Goal: Task Accomplishment & Management: Manage account settings

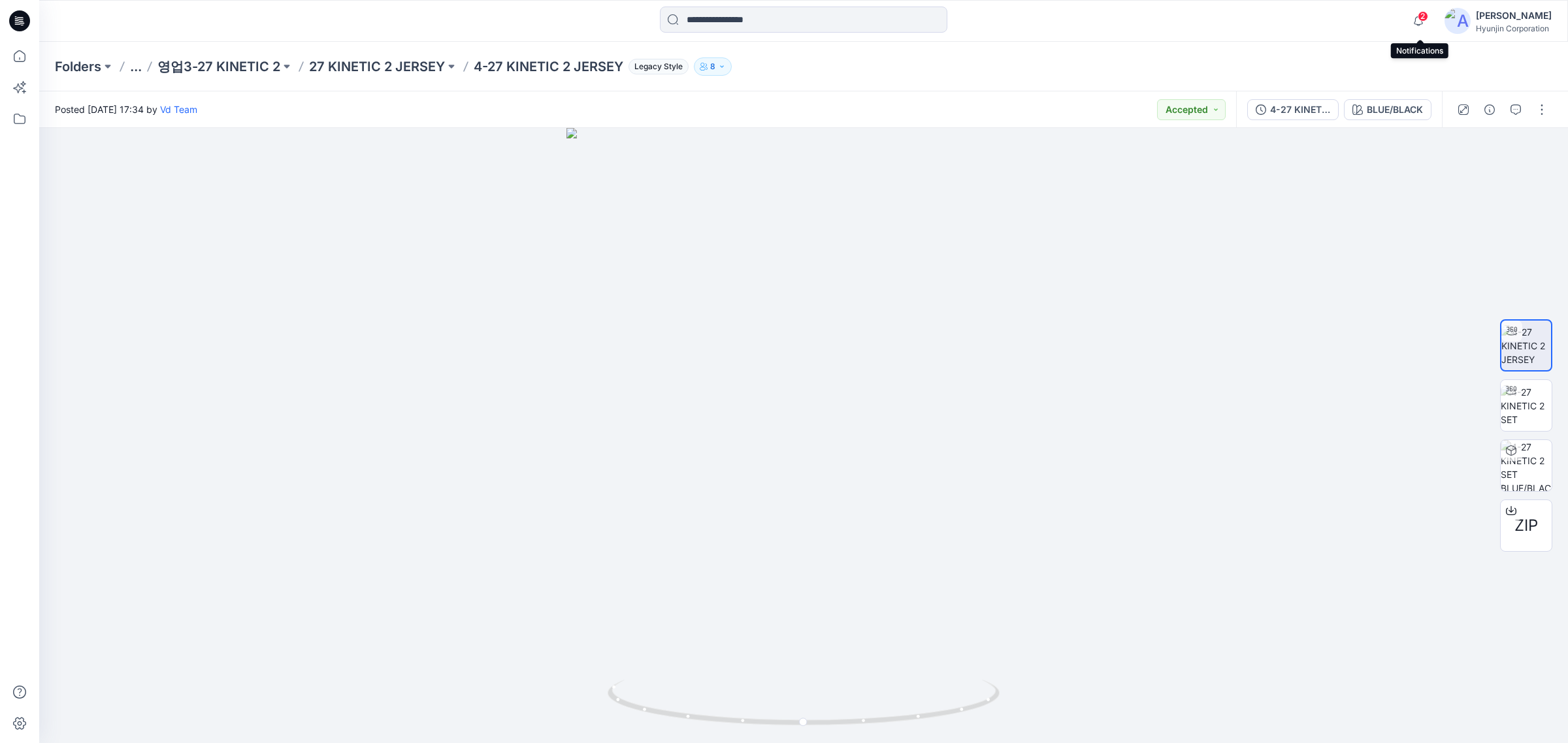
click at [1421, 20] on span "2" at bounding box center [1422, 16] width 10 height 10
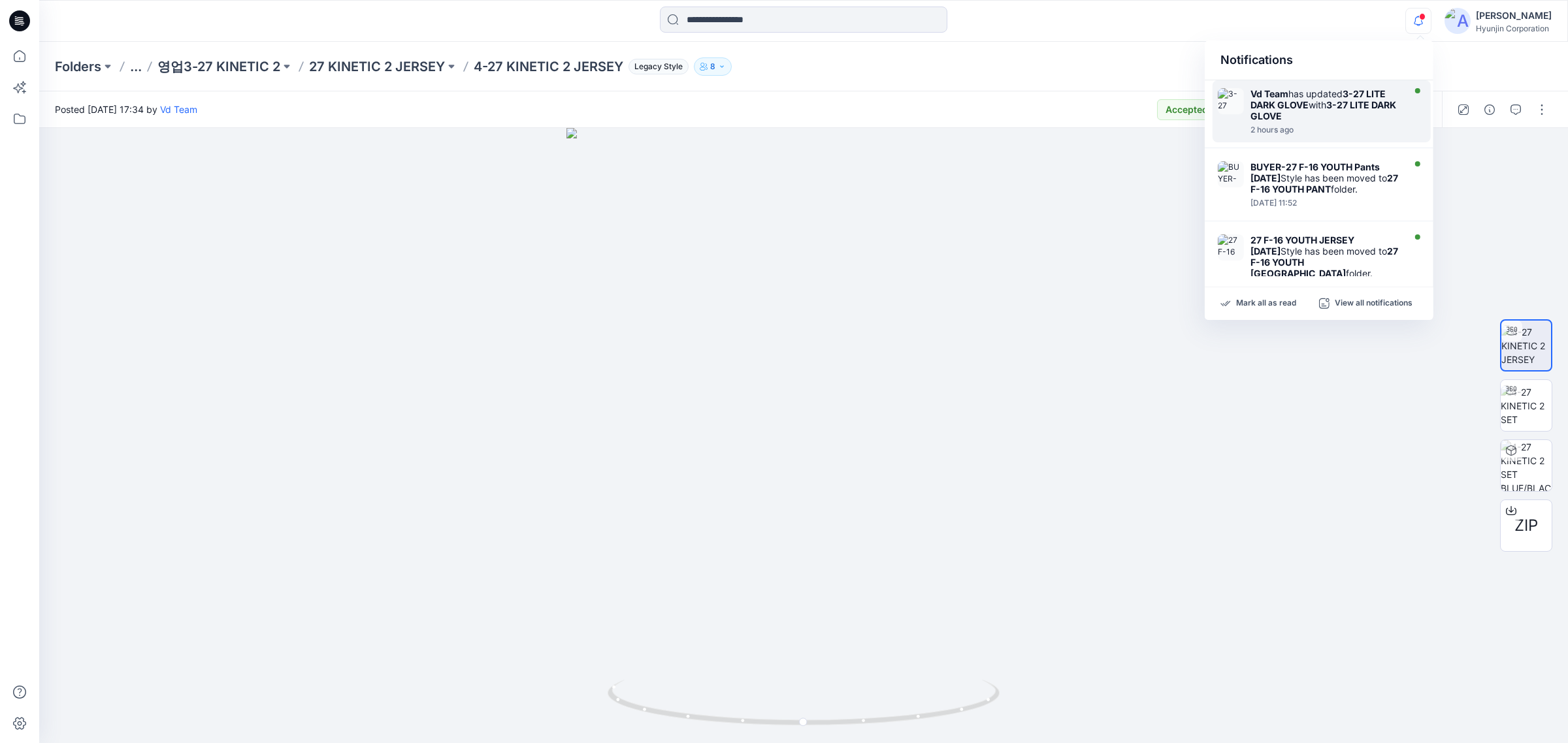
click at [1335, 128] on div "2 hours ago" at bounding box center [1326, 130] width 151 height 10
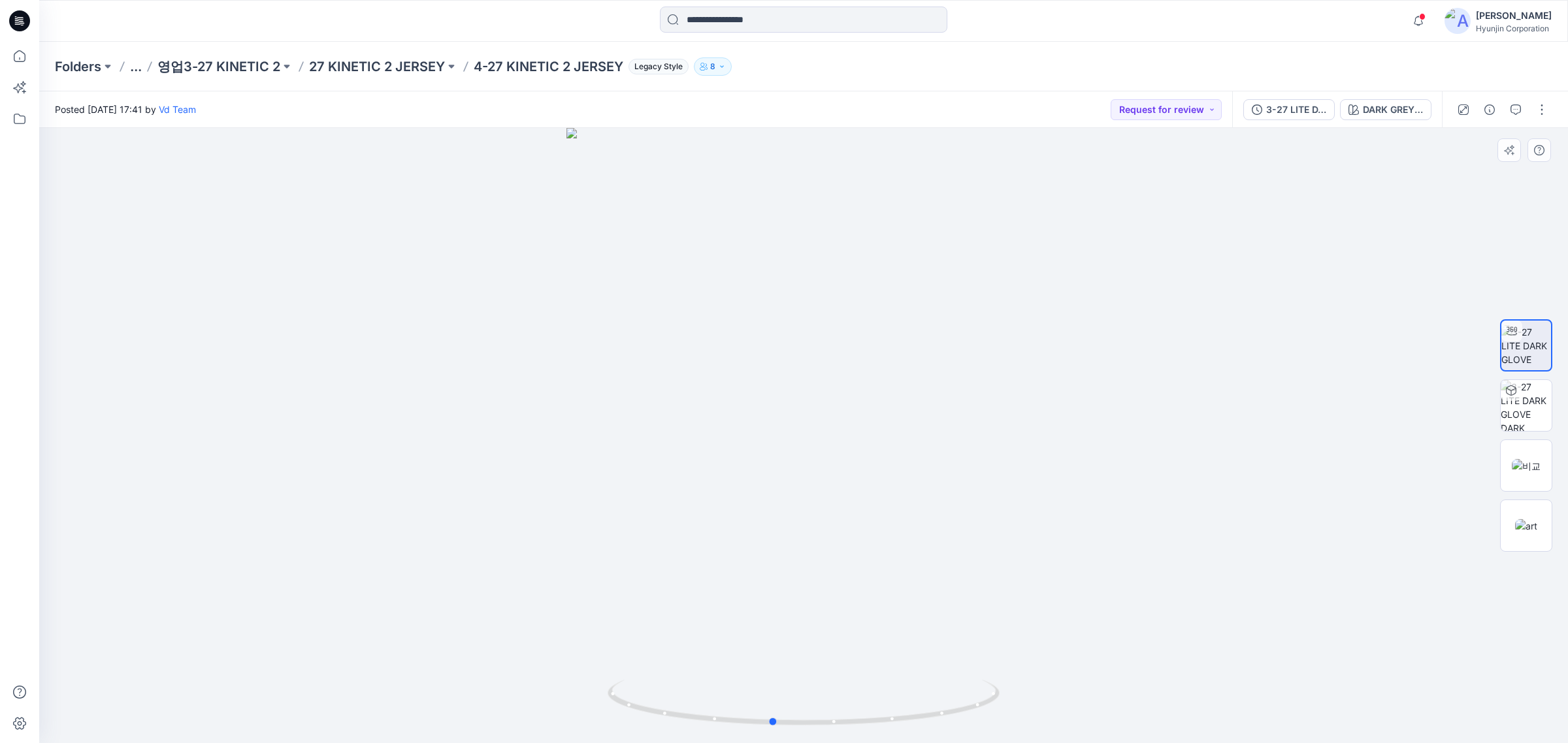
drag, startPoint x: 951, startPoint y: 665, endPoint x: 544, endPoint y: 609, distance: 410.8
click at [527, 609] on div at bounding box center [803, 435] width 1528 height 615
drag, startPoint x: 834, startPoint y: 585, endPoint x: 1202, endPoint y: 459, distance: 389.0
click at [890, 565] on div at bounding box center [803, 435] width 1528 height 615
drag, startPoint x: 1526, startPoint y: 410, endPoint x: 1528, endPoint y: 420, distance: 10.2
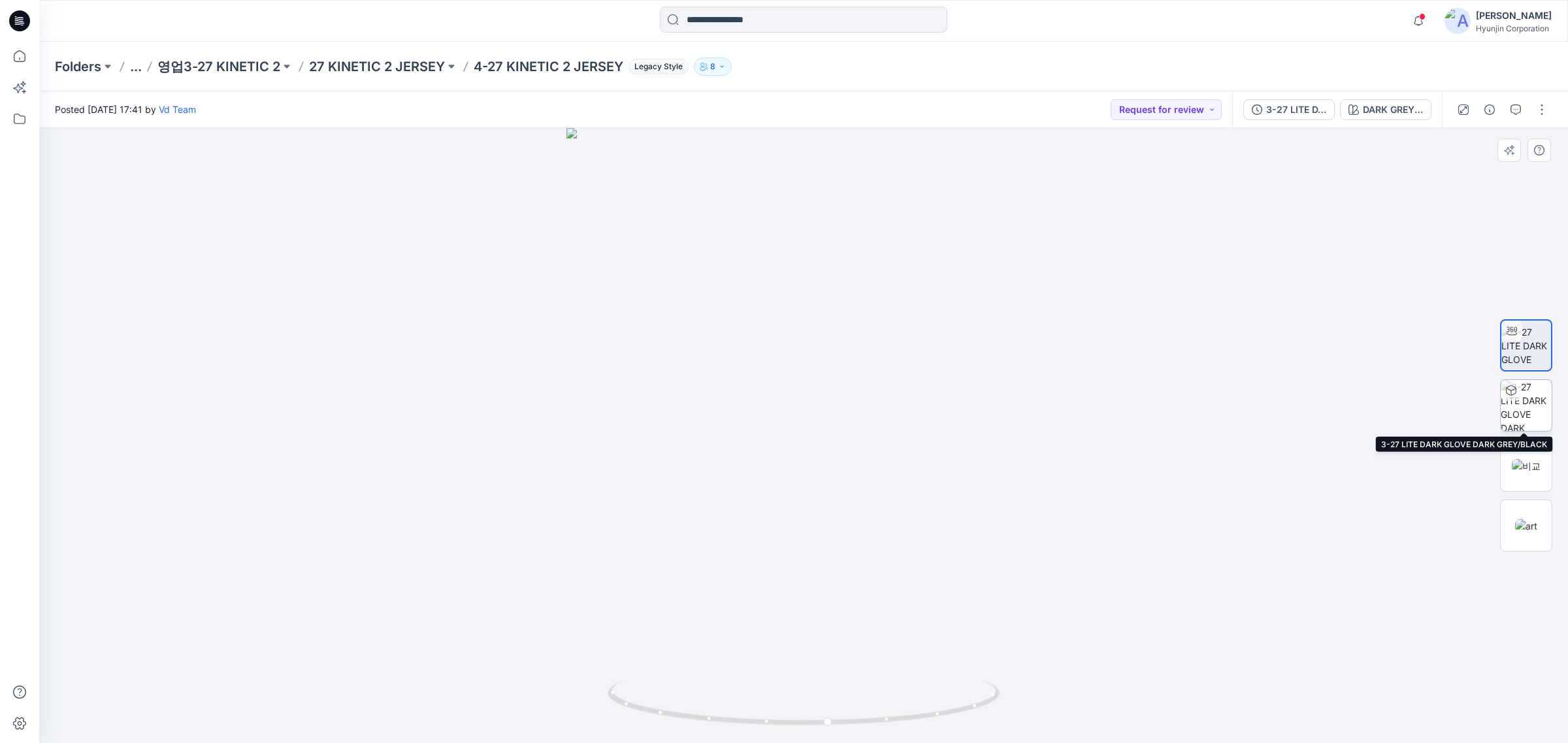
click at [1527, 410] on img at bounding box center [1525, 405] width 51 height 51
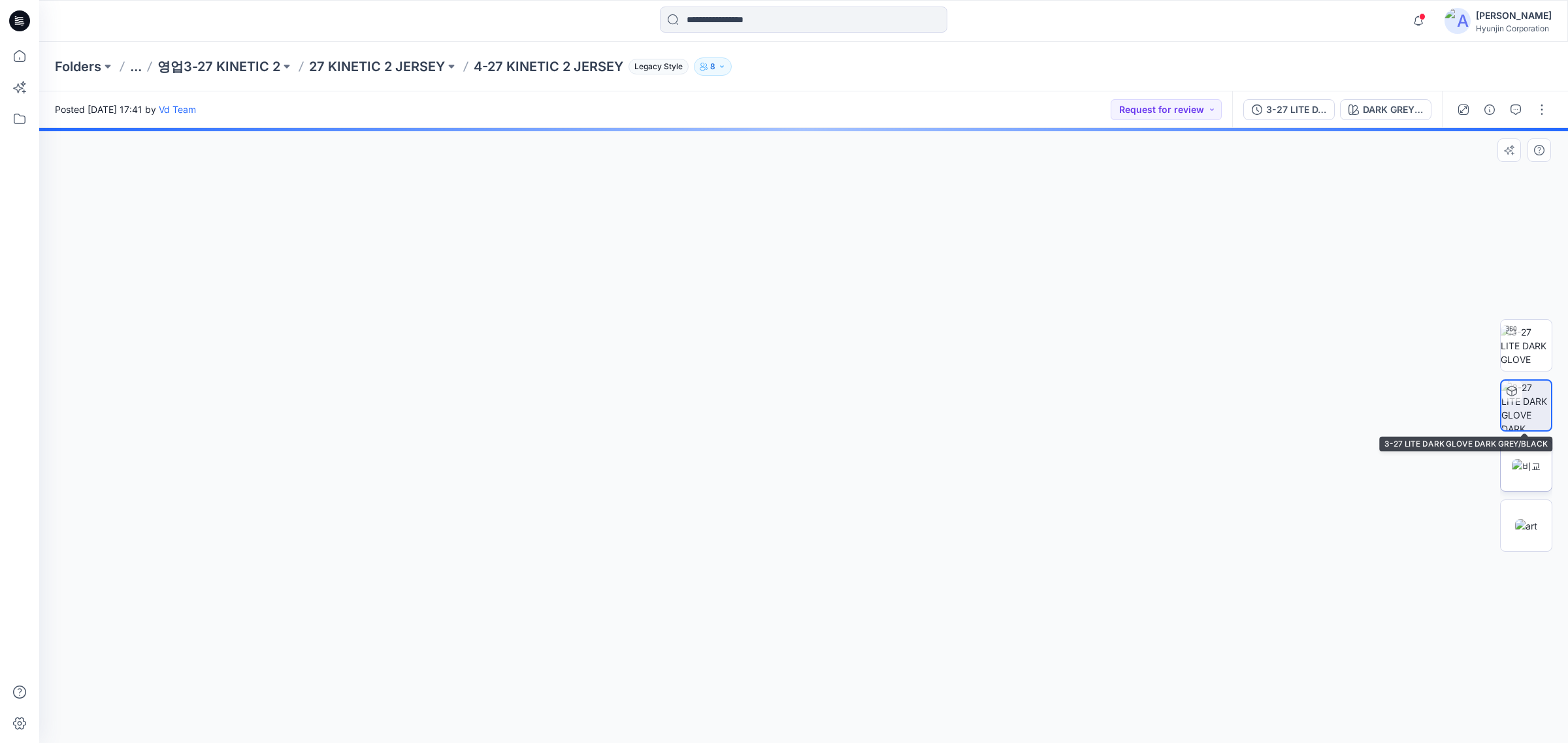
click at [1524, 459] on img at bounding box center [1526, 465] width 29 height 13
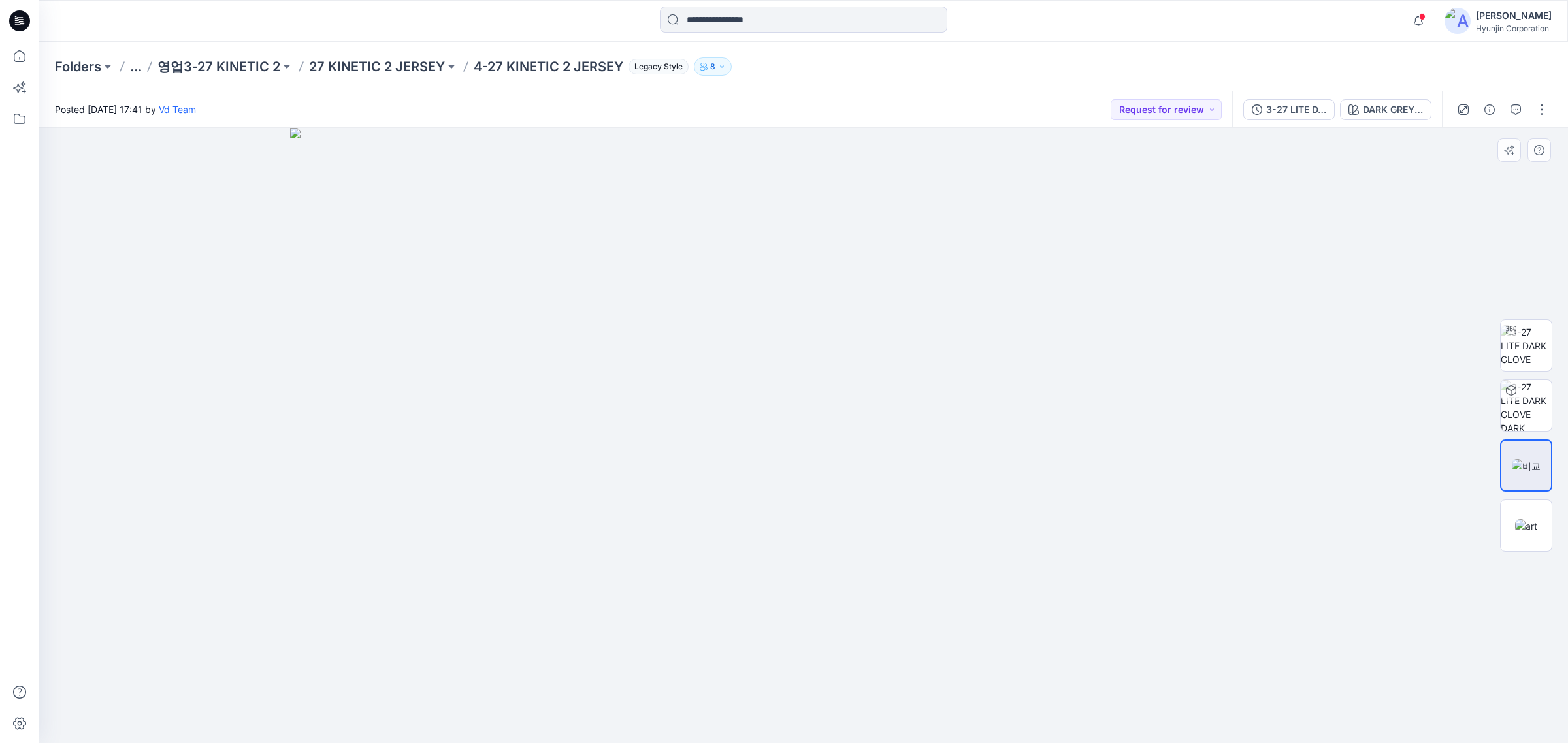
drag, startPoint x: 1043, startPoint y: 591, endPoint x: 965, endPoint y: 629, distance: 86.8
click at [1004, 596] on img at bounding box center [803, 436] width 1027 height 616
click at [1540, 341] on img at bounding box center [1525, 345] width 51 height 41
drag, startPoint x: 963, startPoint y: 603, endPoint x: 1004, endPoint y: 521, distance: 91.7
click at [1004, 521] on div at bounding box center [803, 435] width 1528 height 615
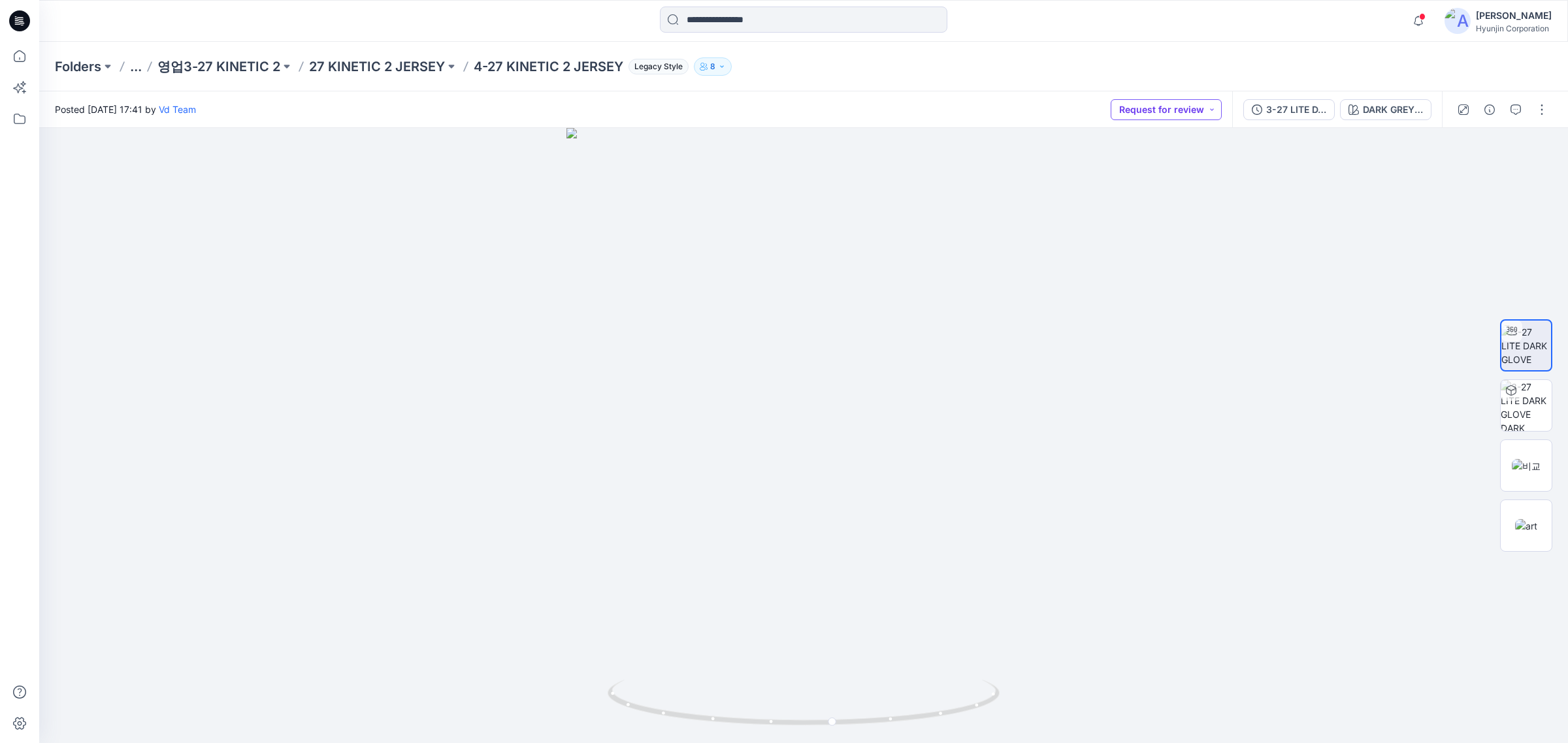
click at [1209, 110] on button "Request for review" at bounding box center [1166, 110] width 111 height 21
click at [1337, 194] on div at bounding box center [803, 435] width 1528 height 615
click at [18, 57] on icon at bounding box center [19, 56] width 29 height 29
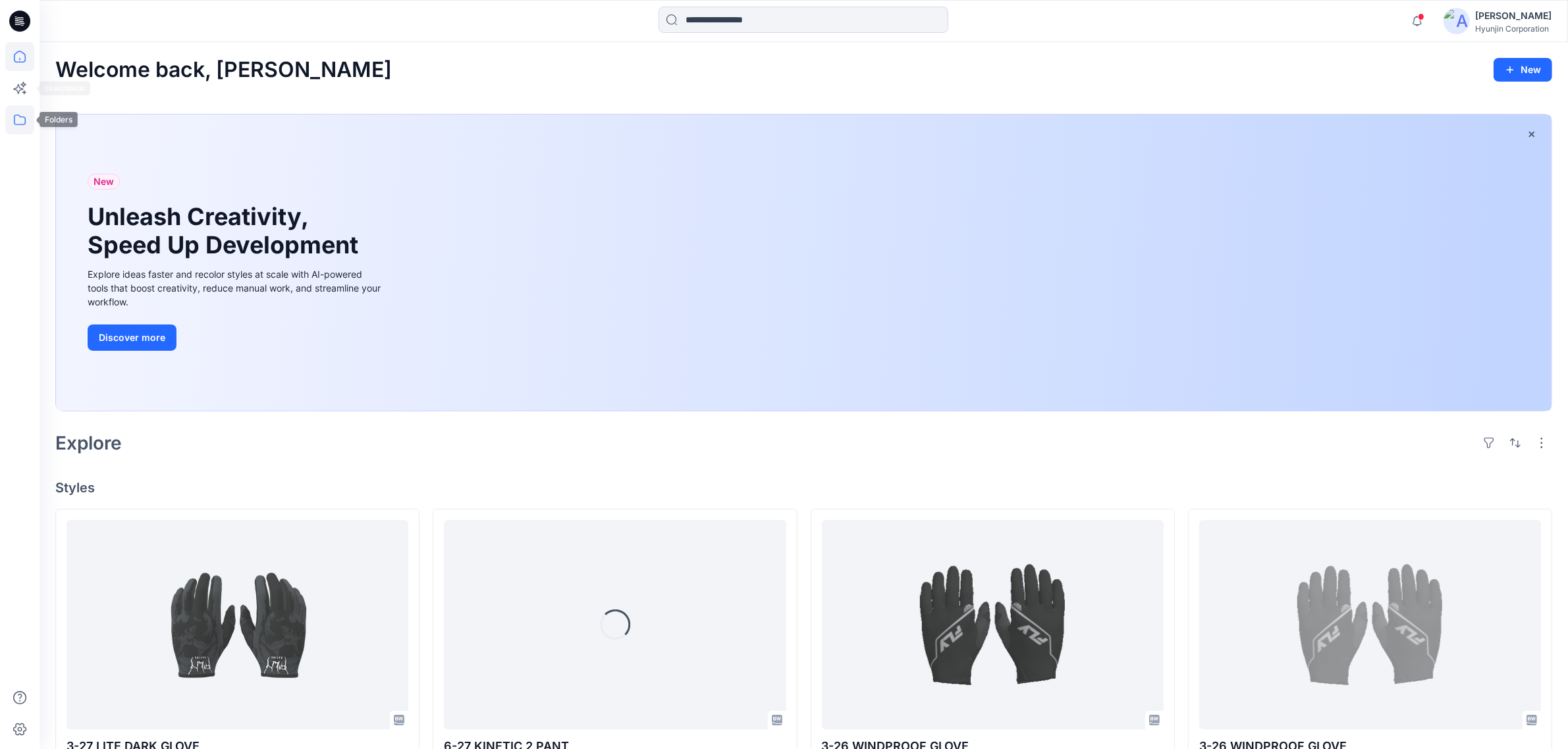
click at [22, 116] on icon at bounding box center [19, 120] width 29 height 29
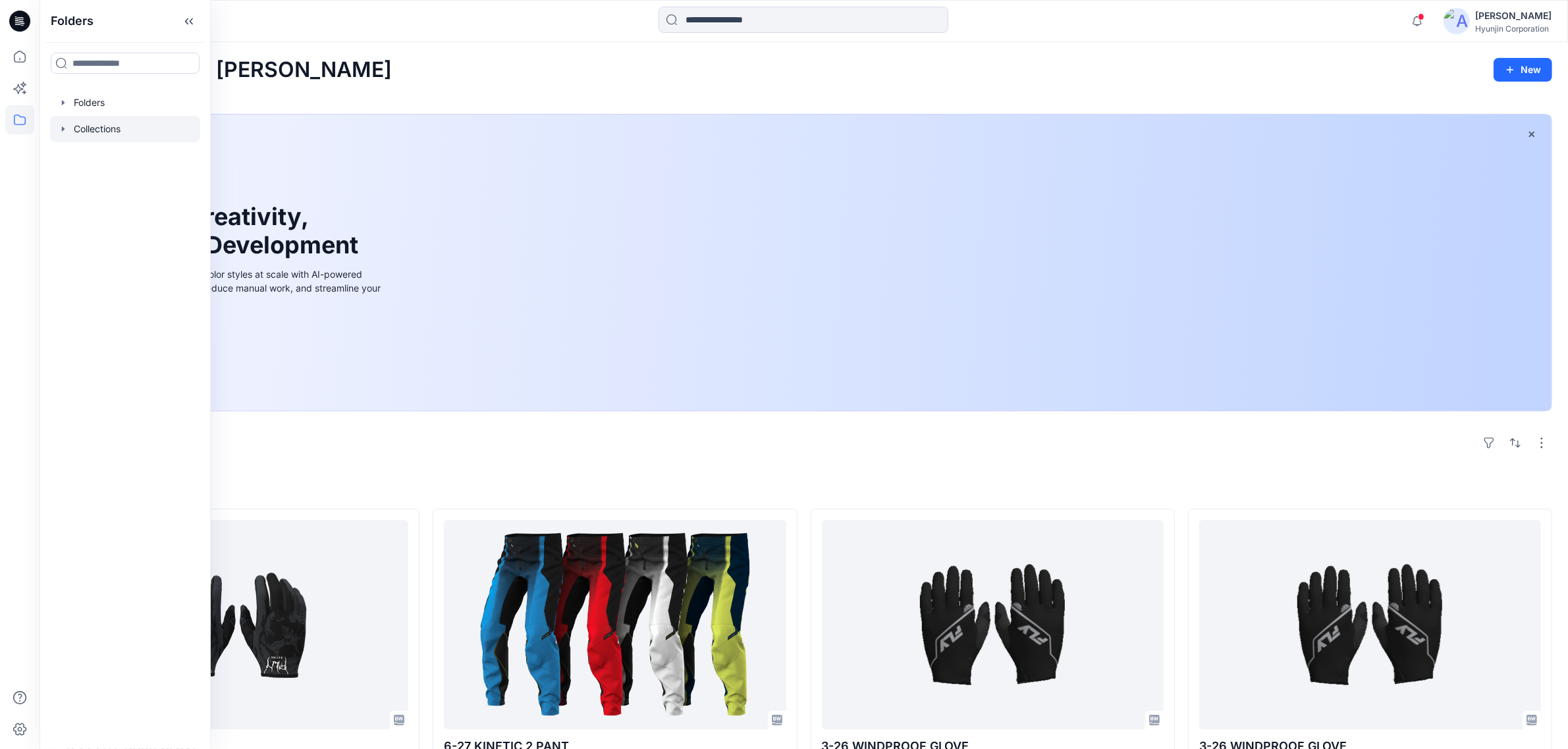
click at [118, 119] on div at bounding box center [125, 129] width 150 height 26
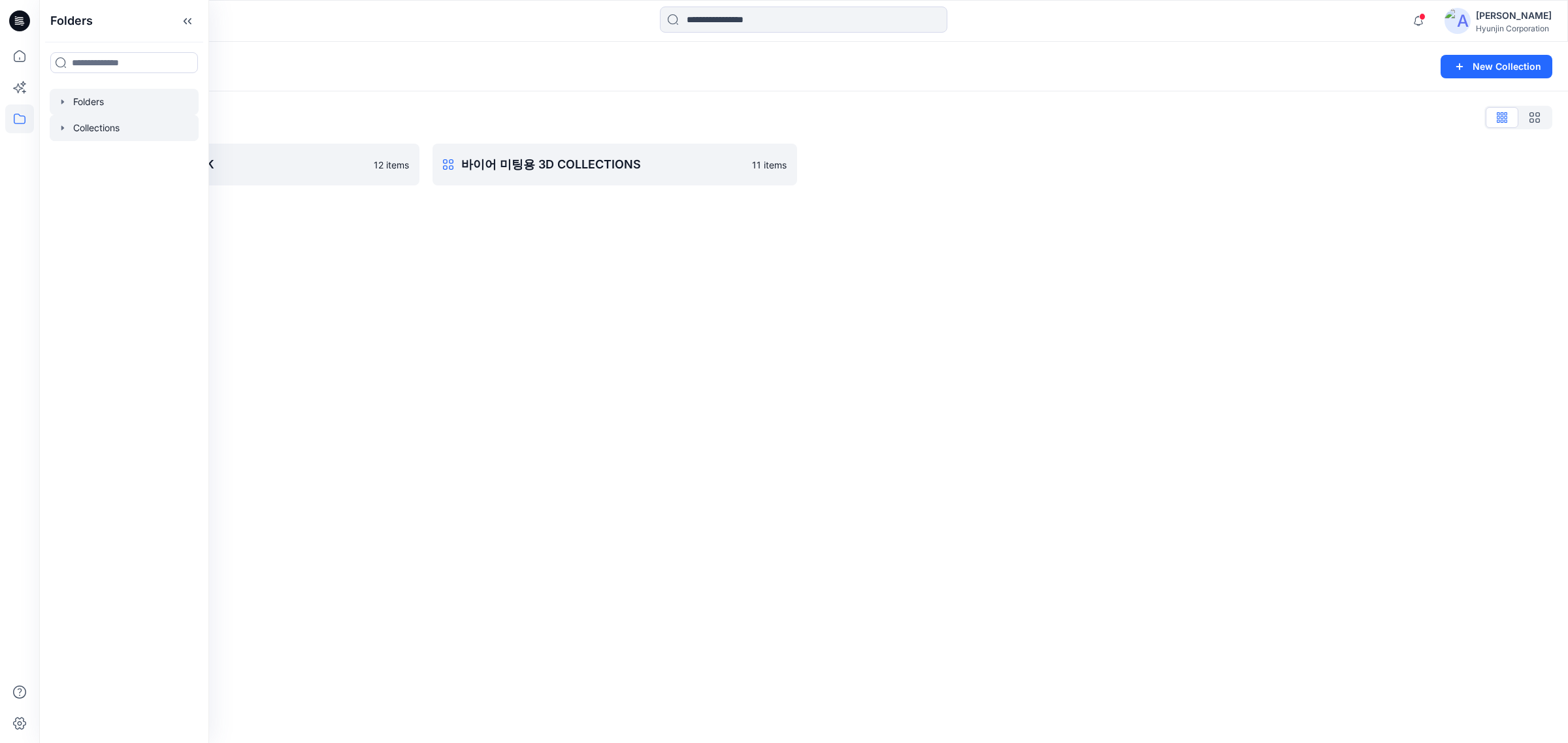
click at [112, 99] on div at bounding box center [124, 101] width 149 height 26
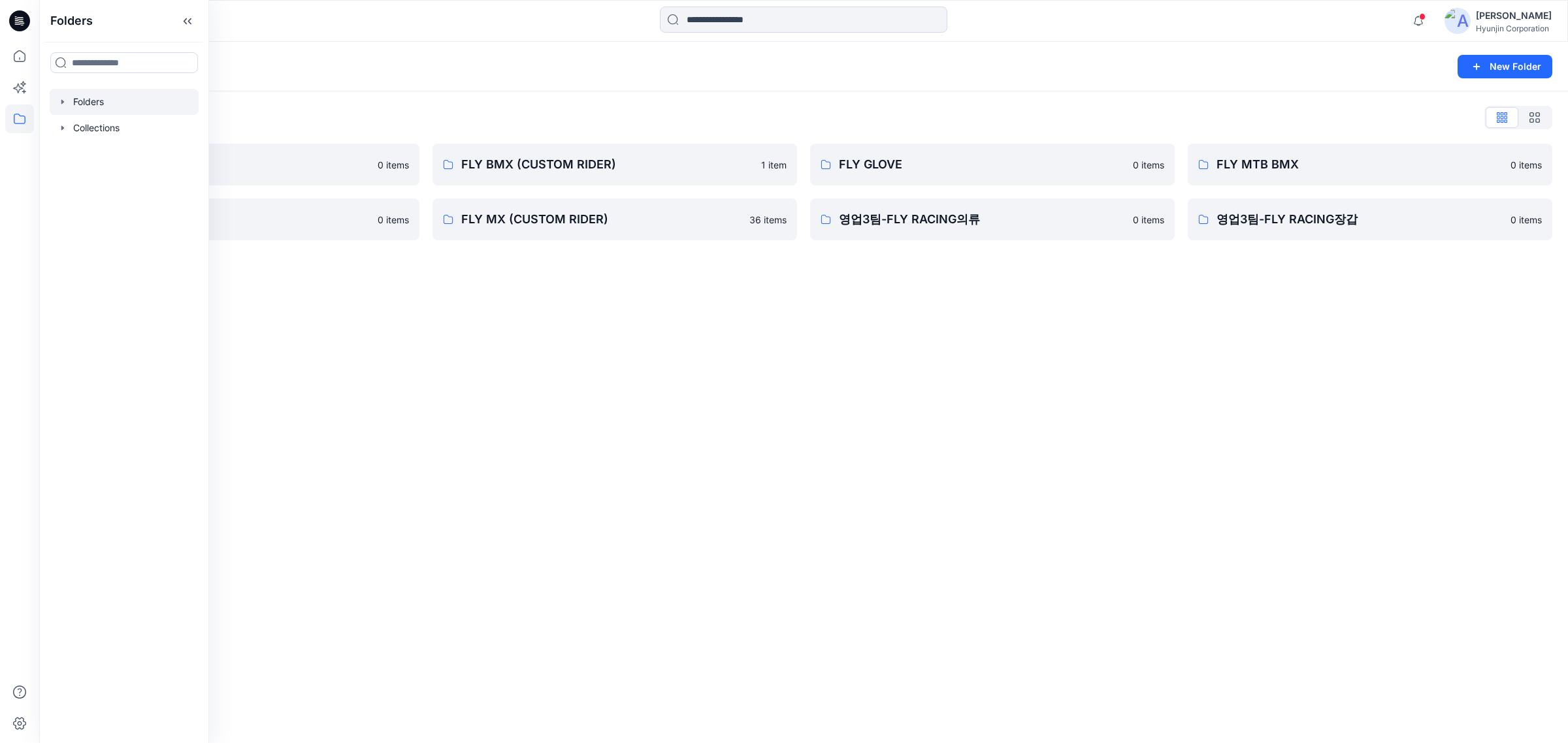
click at [519, 347] on div "Folders New Folder Folders List 0-HYUNJIN 0 items FLY MX 0 items FLY BMX (CUSTO…" at bounding box center [803, 392] width 1528 height 701
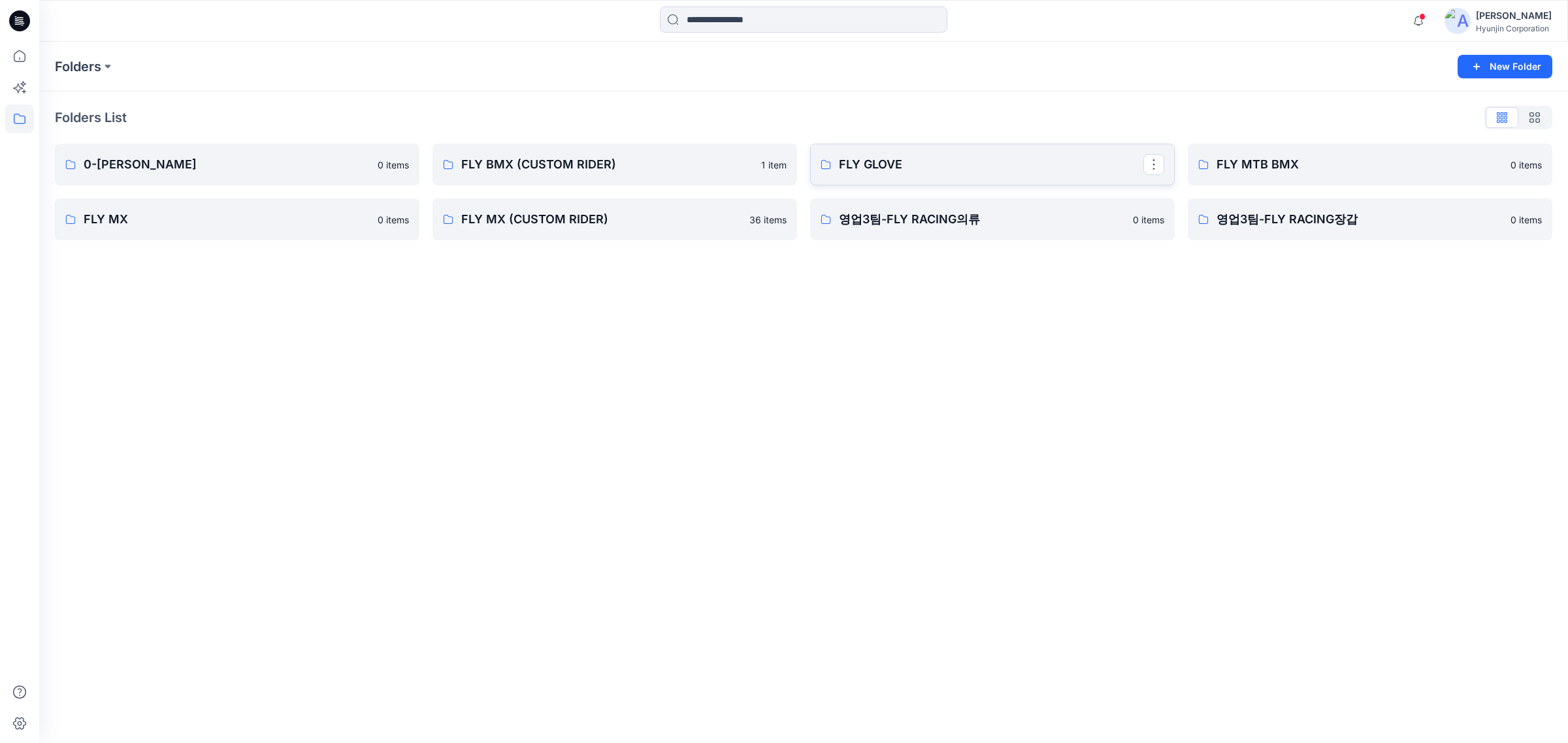
click at [1016, 168] on p "FLY GLOVE" at bounding box center [990, 164] width 304 height 18
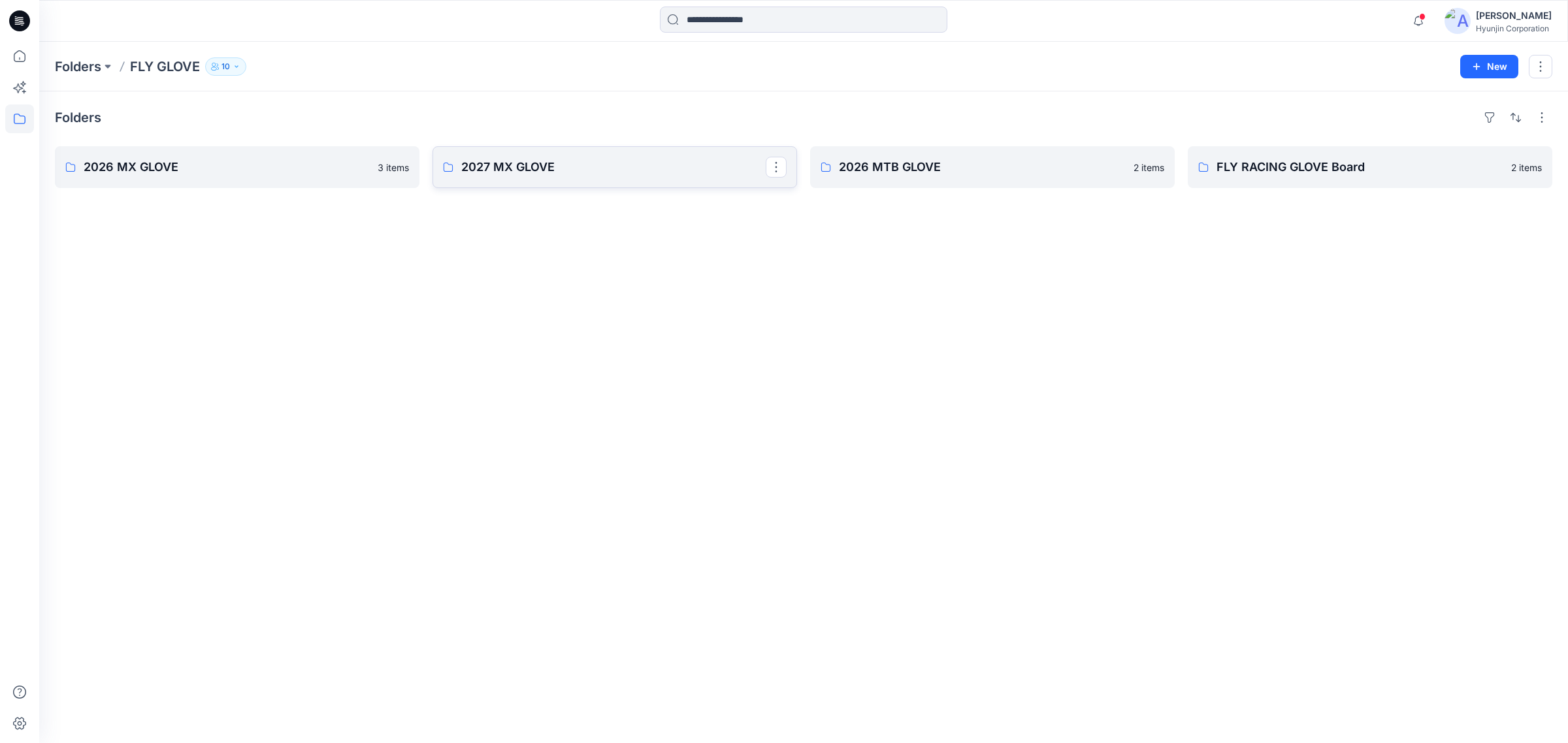
click at [609, 178] on link "2027 MX GLOVE" at bounding box center [614, 167] width 364 height 42
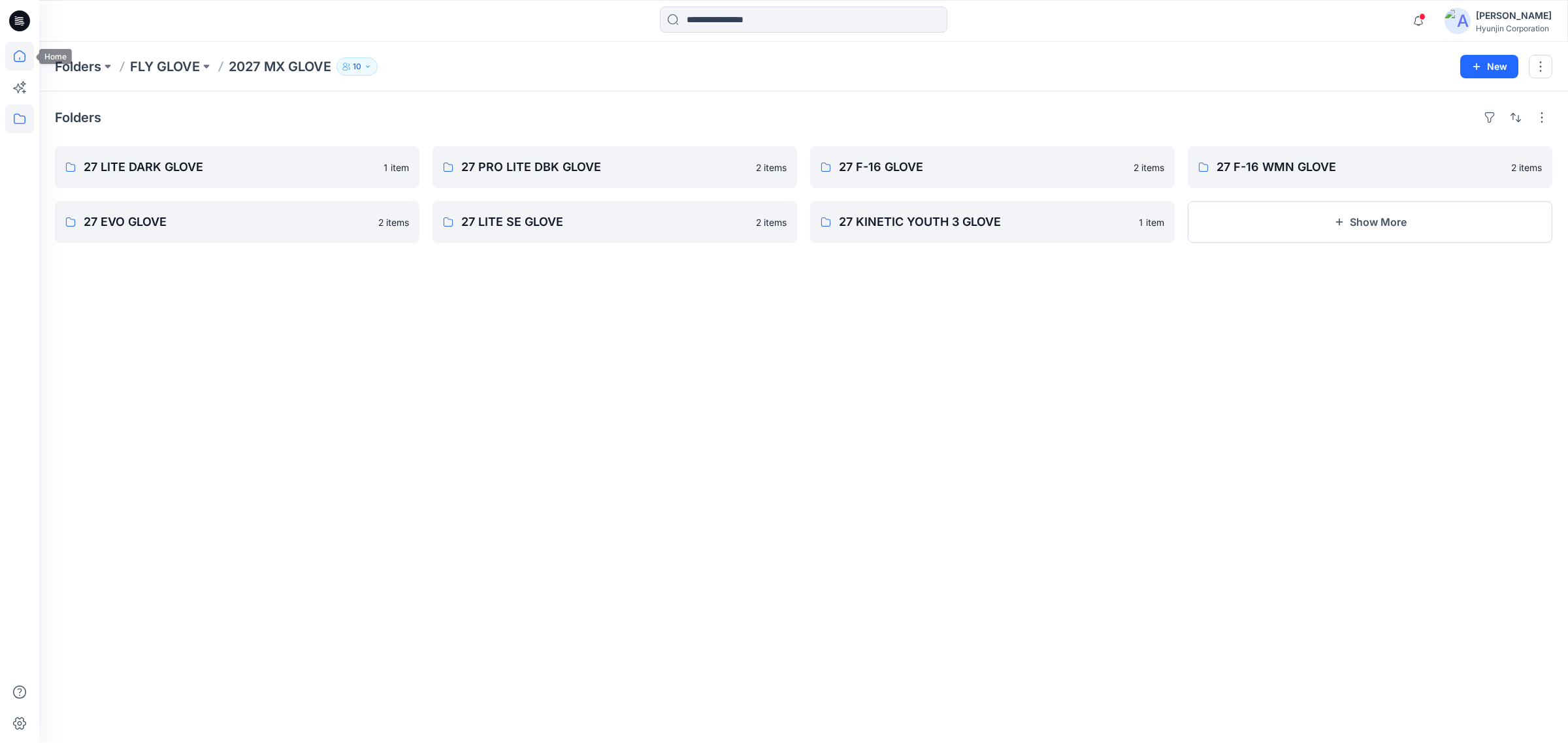
click at [28, 53] on icon at bounding box center [19, 56] width 29 height 29
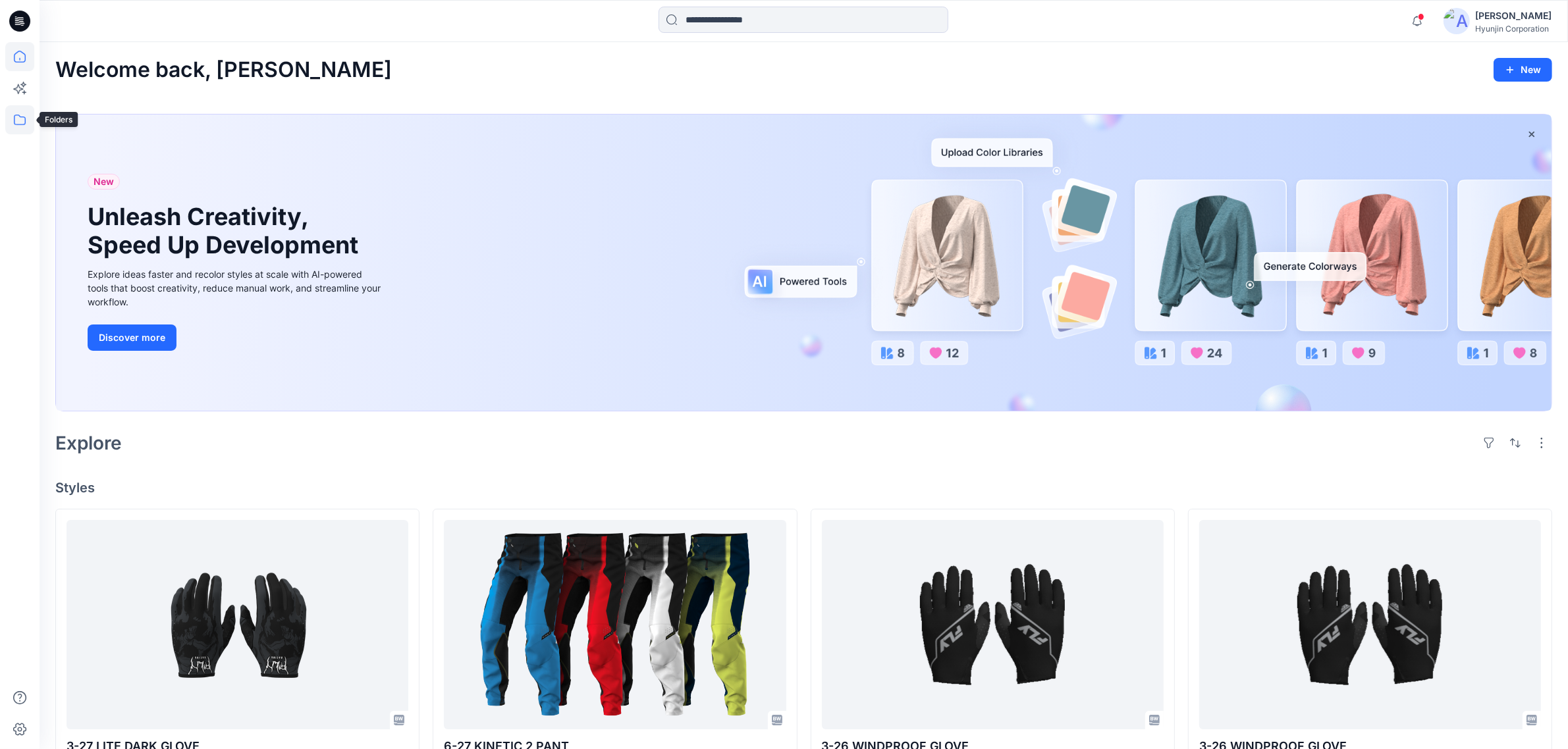
click at [23, 120] on icon at bounding box center [19, 120] width 29 height 29
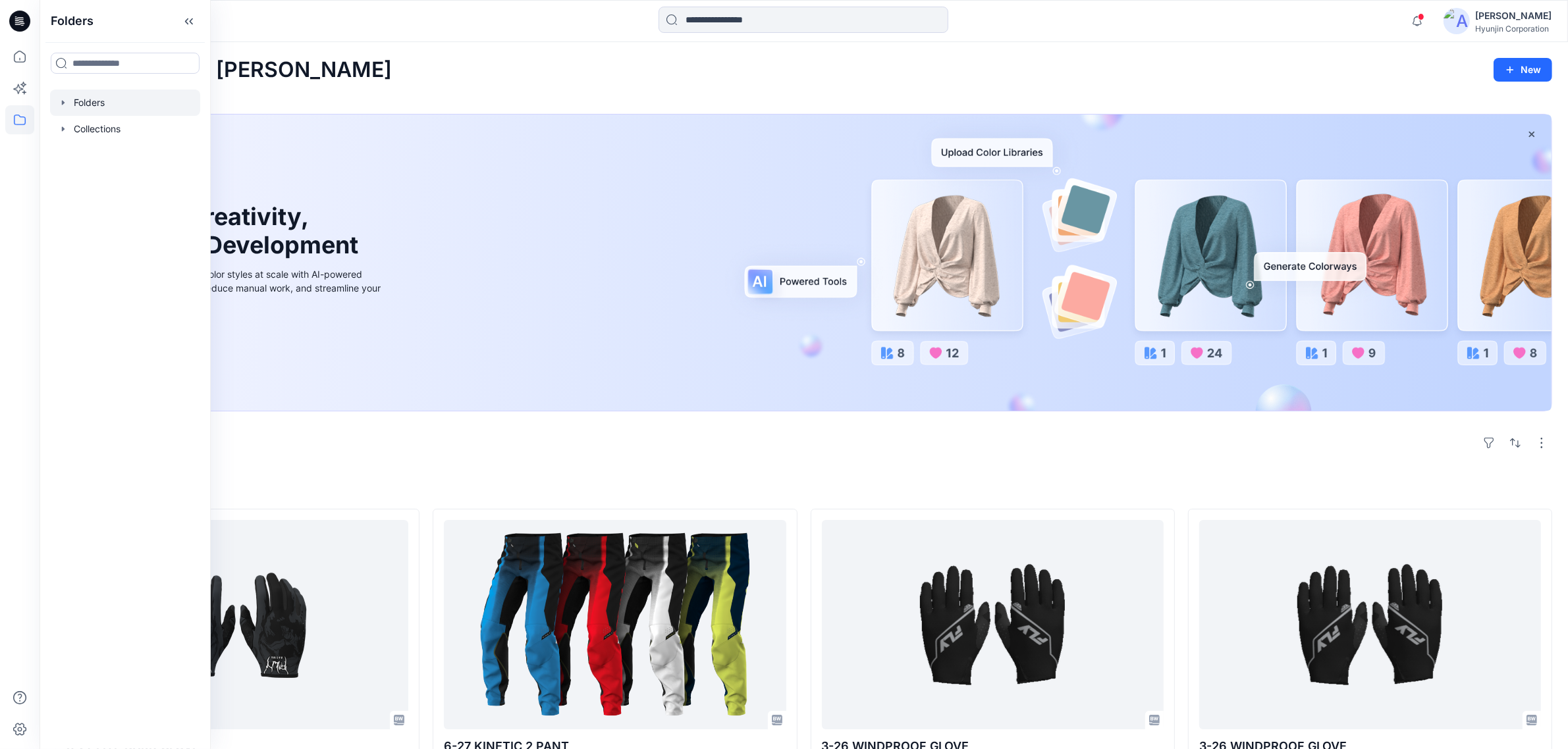
click at [116, 109] on div at bounding box center [125, 102] width 150 height 26
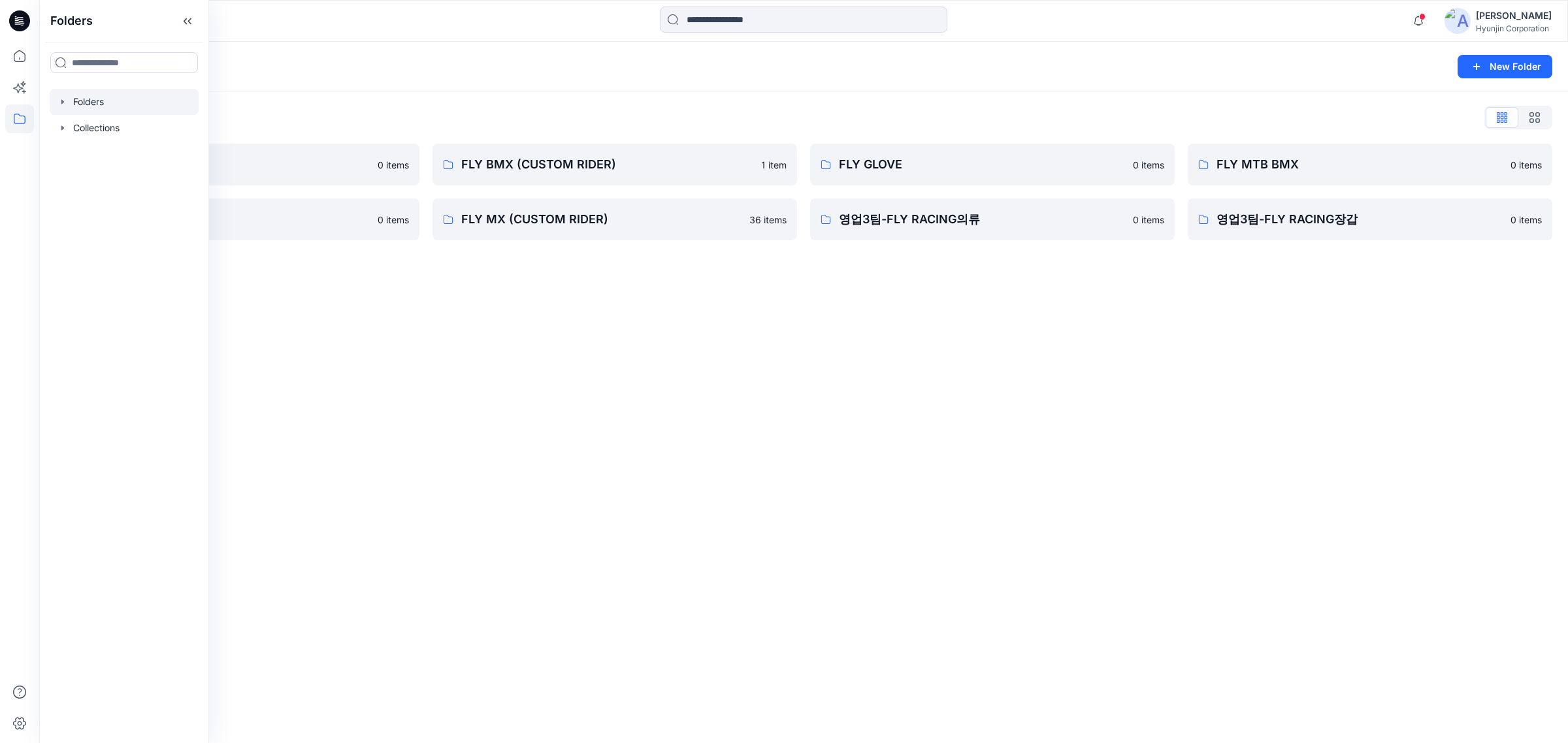
drag, startPoint x: 995, startPoint y: 354, endPoint x: 1151, endPoint y: 272, distance: 176.2
click at [1034, 339] on div "Folders New Folder Folders List 0-HYUNJIN 0 items FLY MX 0 items FLY BMX (CUSTO…" at bounding box center [803, 392] width 1528 height 701
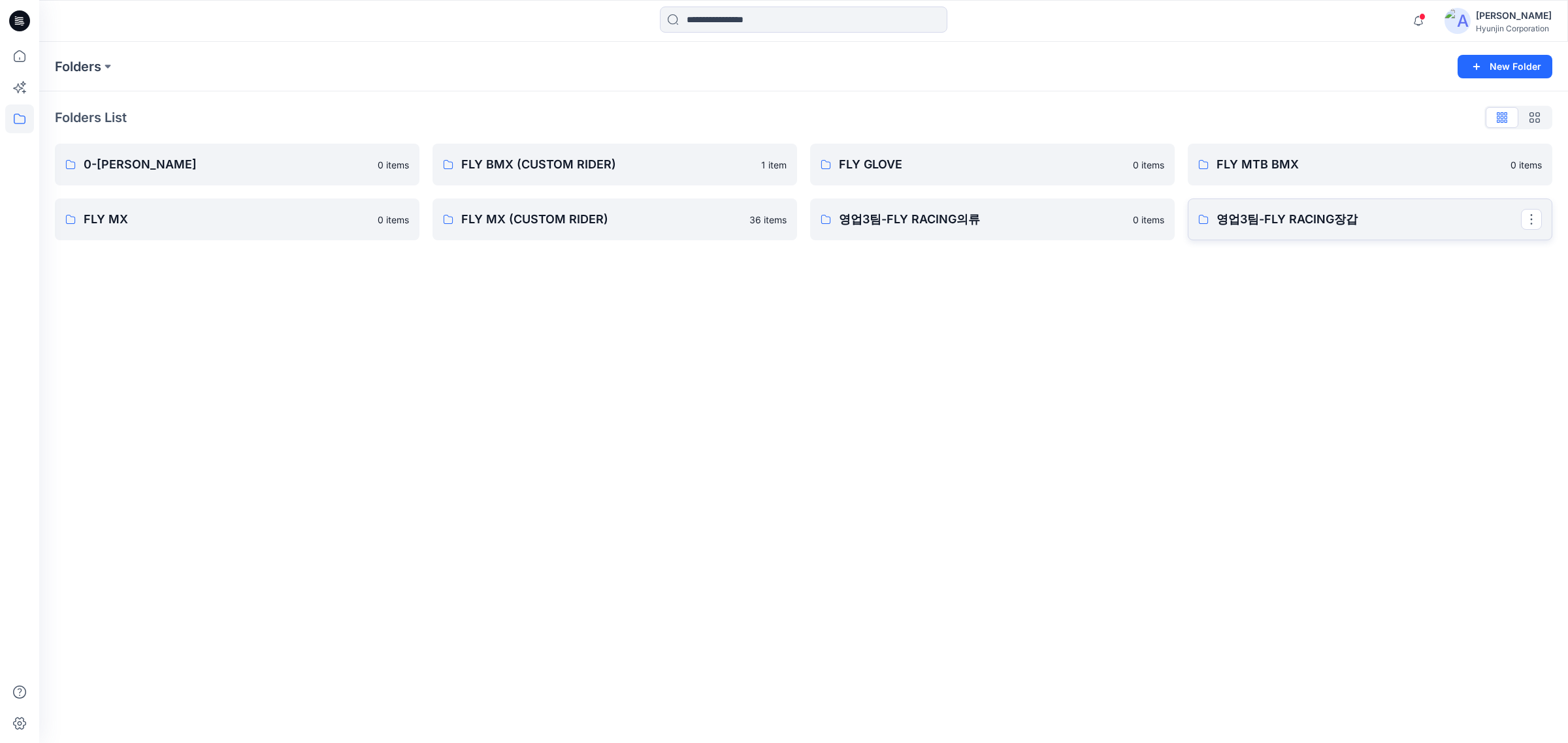
click at [1266, 225] on p "영업3팀-FLY RACING장갑" at bounding box center [1368, 219] width 304 height 18
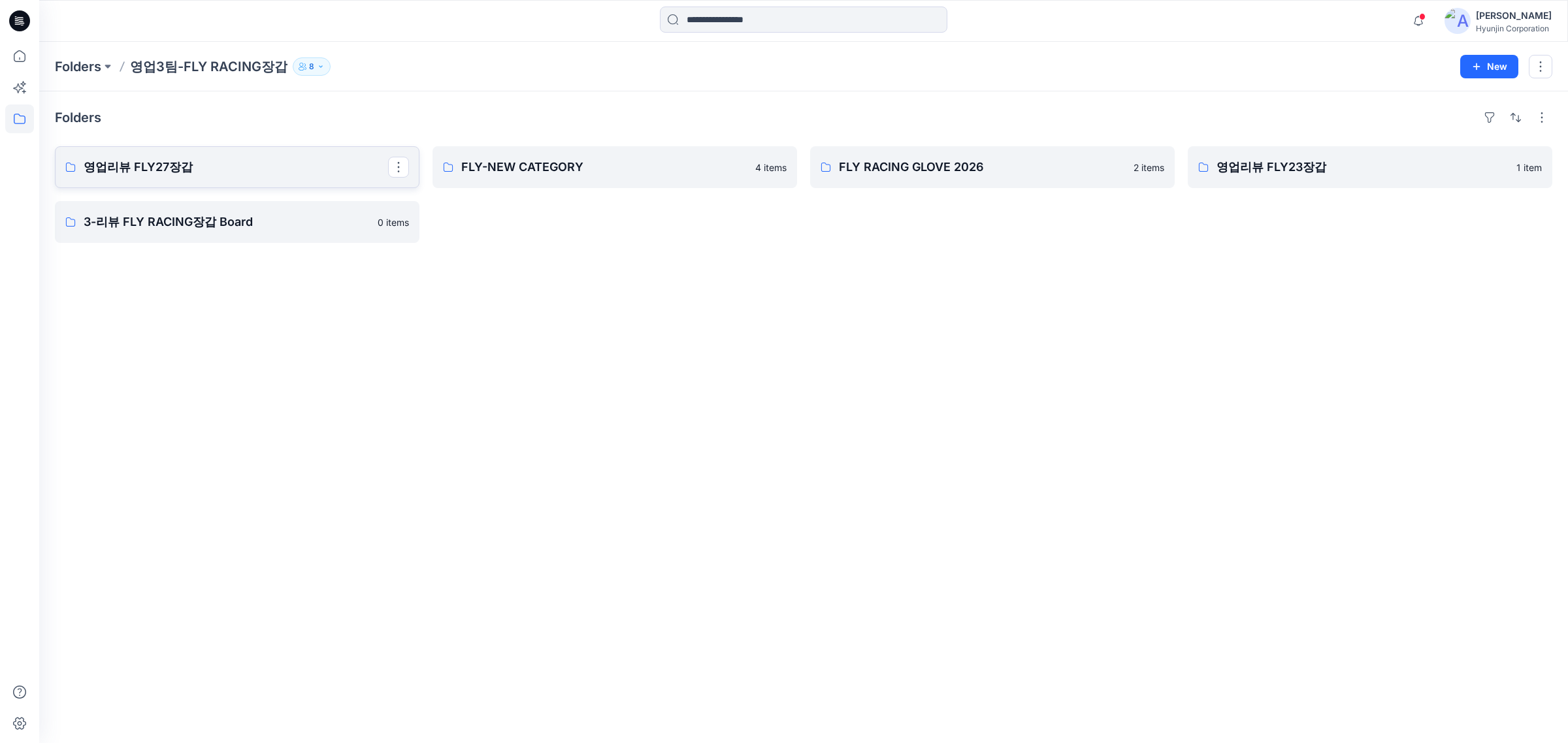
click at [236, 176] on p "영업리뷰 FLY27장갑" at bounding box center [236, 167] width 304 height 18
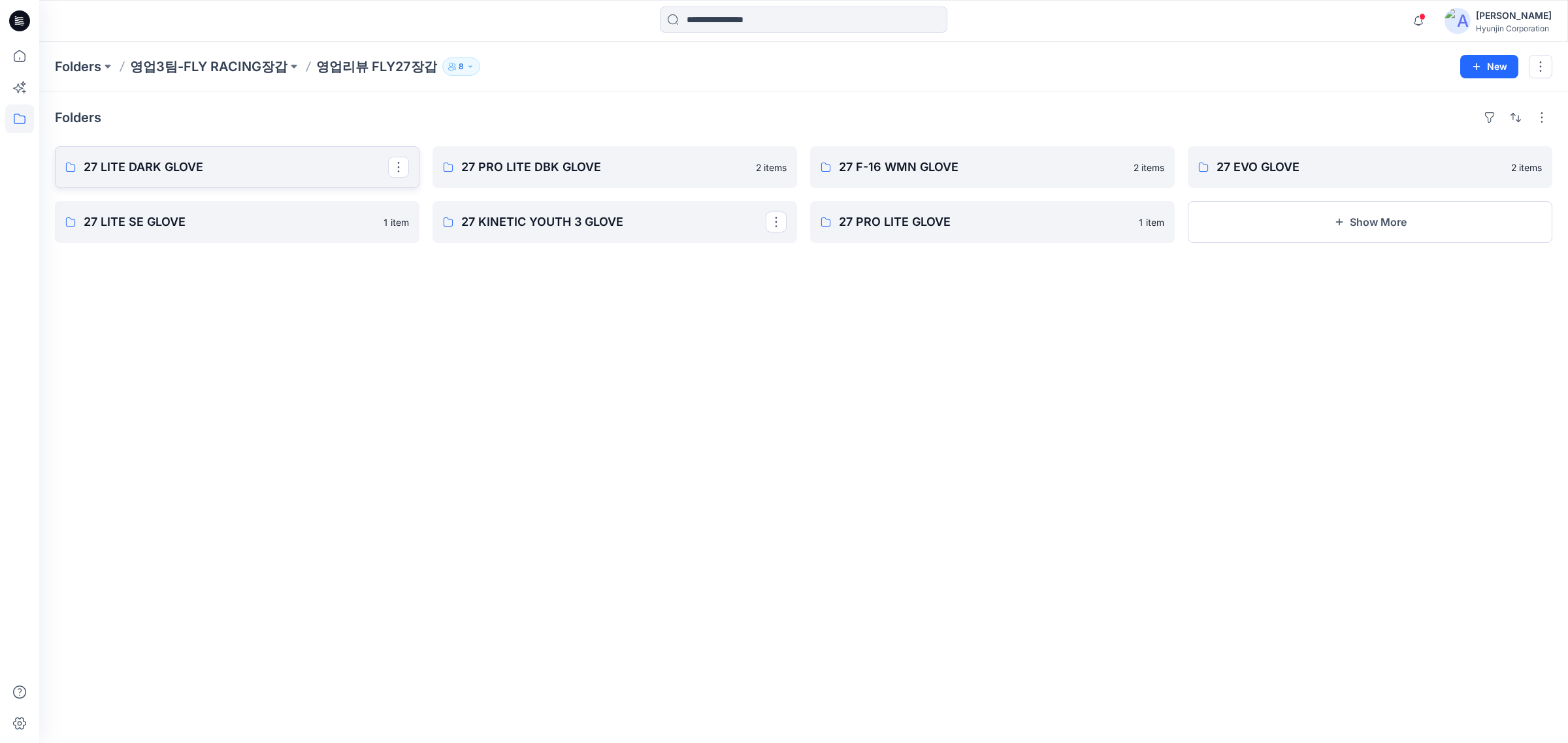
click at [309, 175] on p "27 LITE DARK GLOVE" at bounding box center [236, 167] width 304 height 18
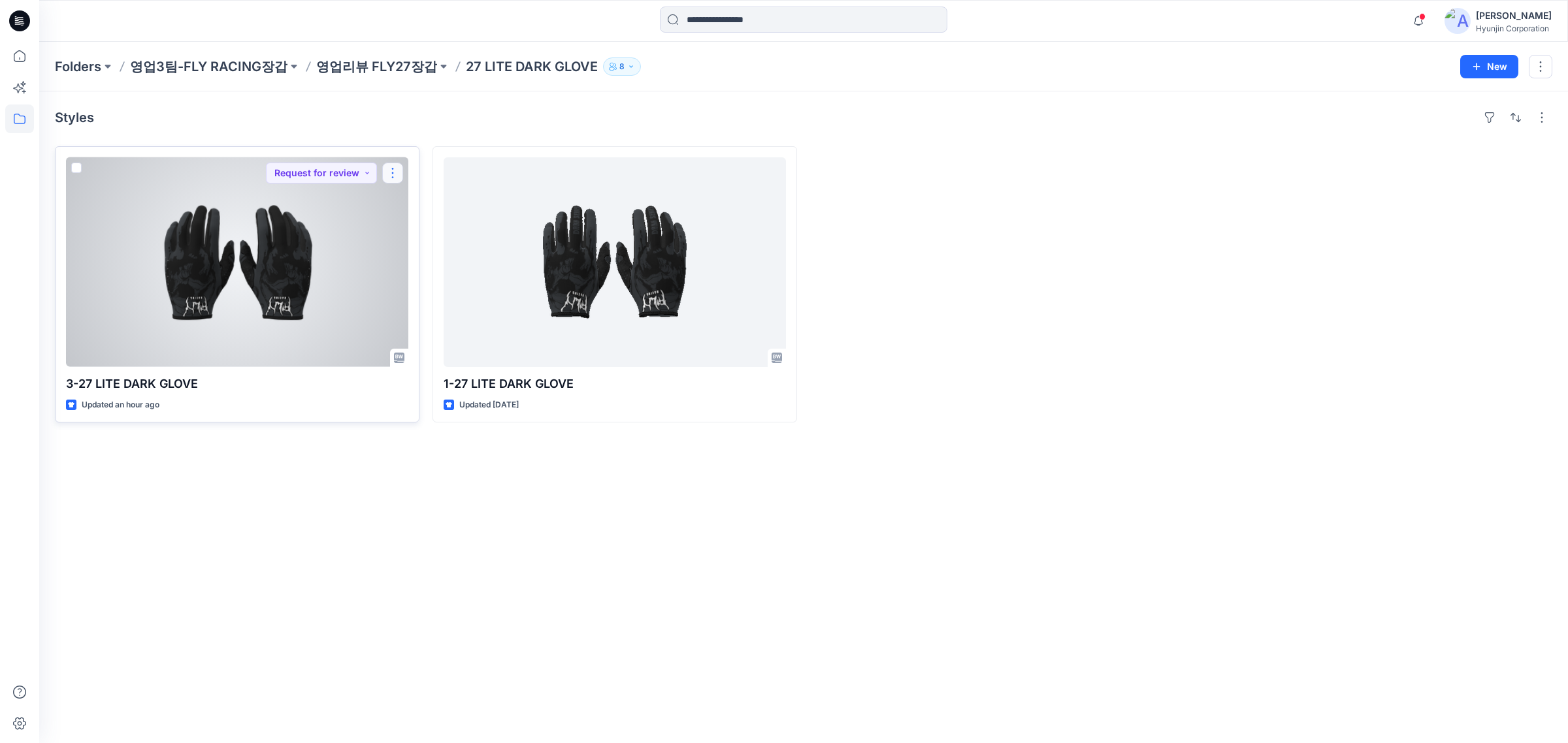
click at [395, 177] on button "button" at bounding box center [393, 174] width 21 height 21
click at [467, 270] on p "Duplicate to..." at bounding box center [438, 276] width 59 height 13
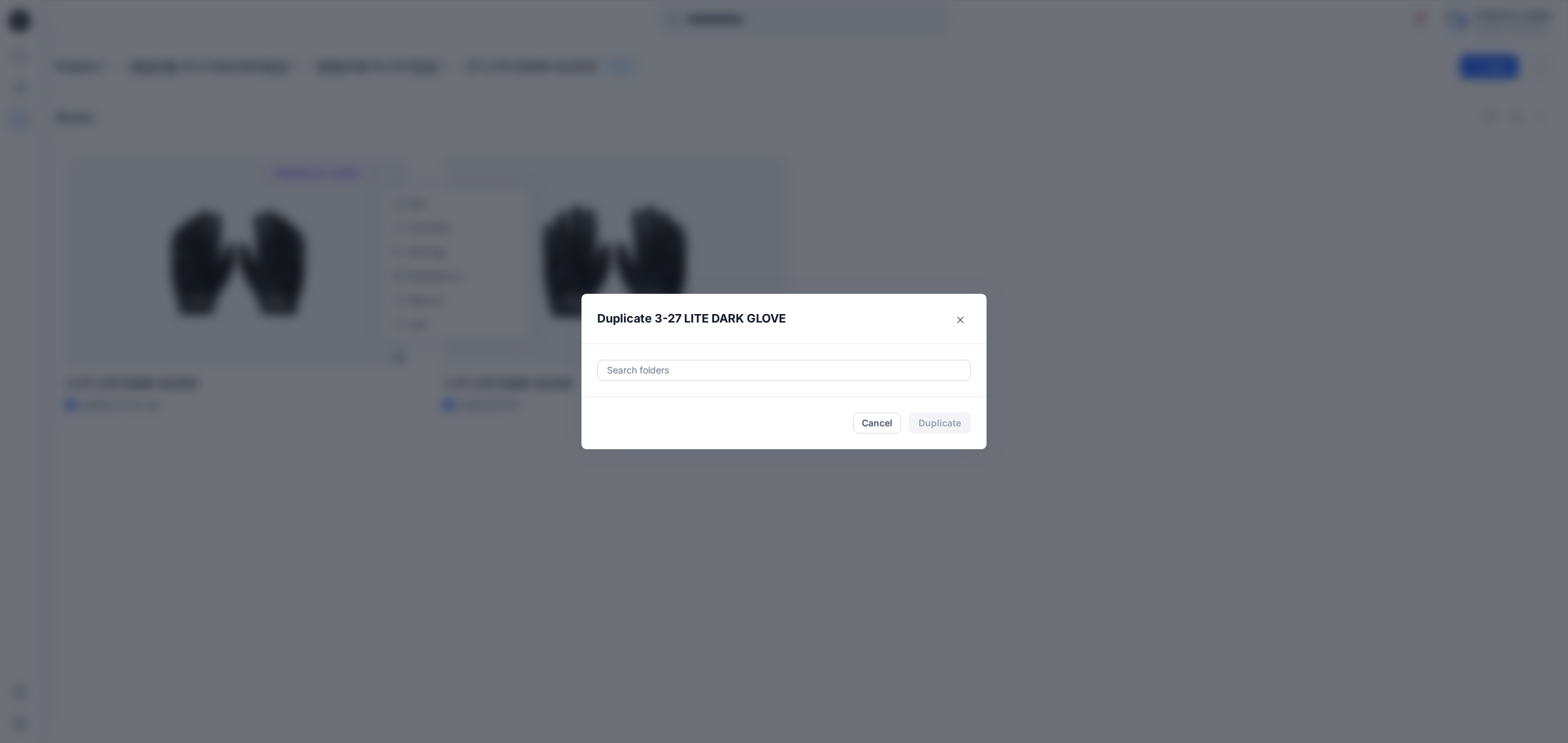
click at [851, 370] on div at bounding box center [784, 370] width 357 height 15
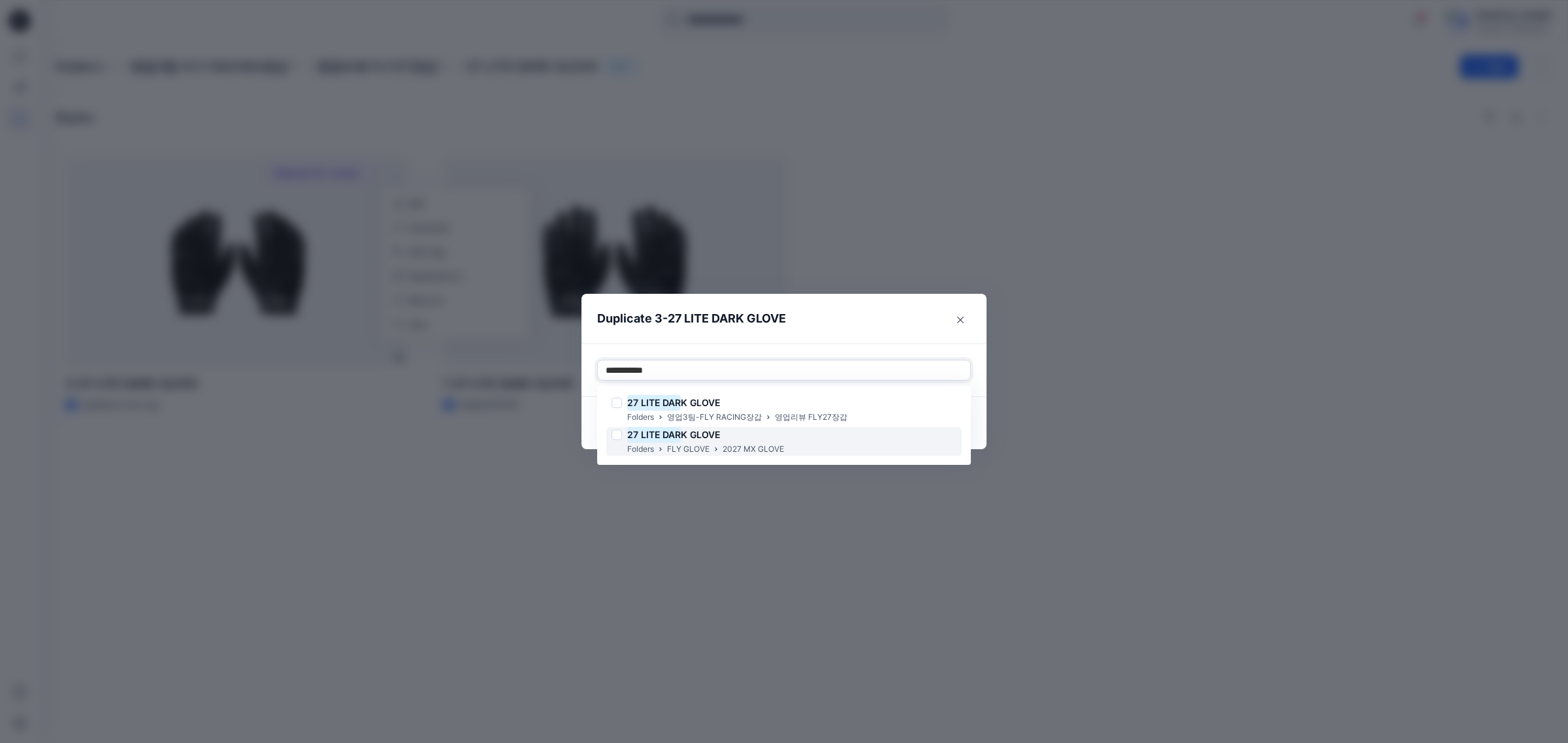
click at [791, 435] on div "27 LITE DAR K GLOVE Folders FLY GLOVE 2027 MX GLOVE" at bounding box center [783, 442] width 356 height 30
type input "**********"
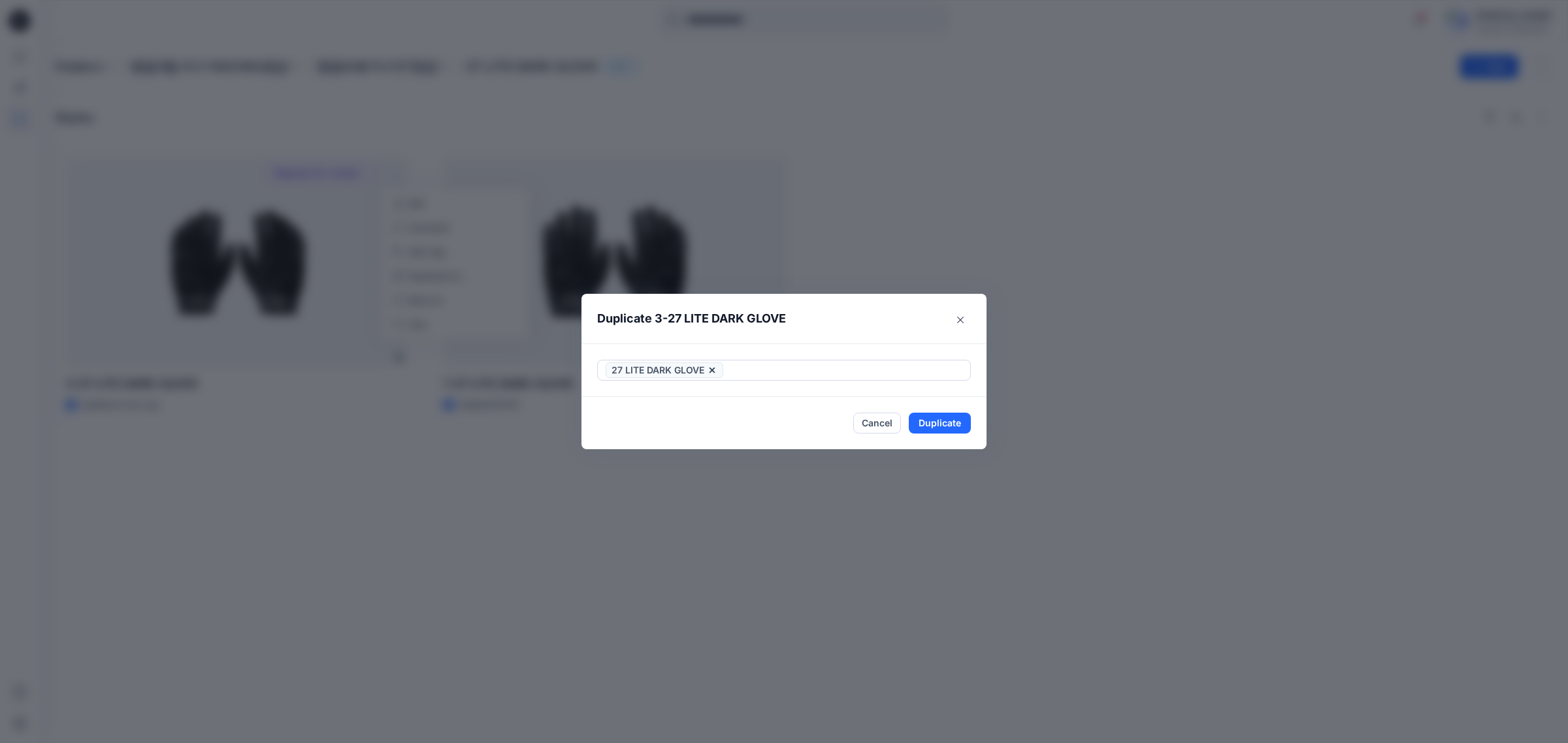
click at [886, 327] on header "Duplicate 3-27 LITE DARK GLOVE" at bounding box center [770, 319] width 379 height 50
click at [957, 423] on button "Duplicate" at bounding box center [939, 423] width 62 height 21
click at [954, 417] on button "Close" at bounding box center [949, 423] width 43 height 21
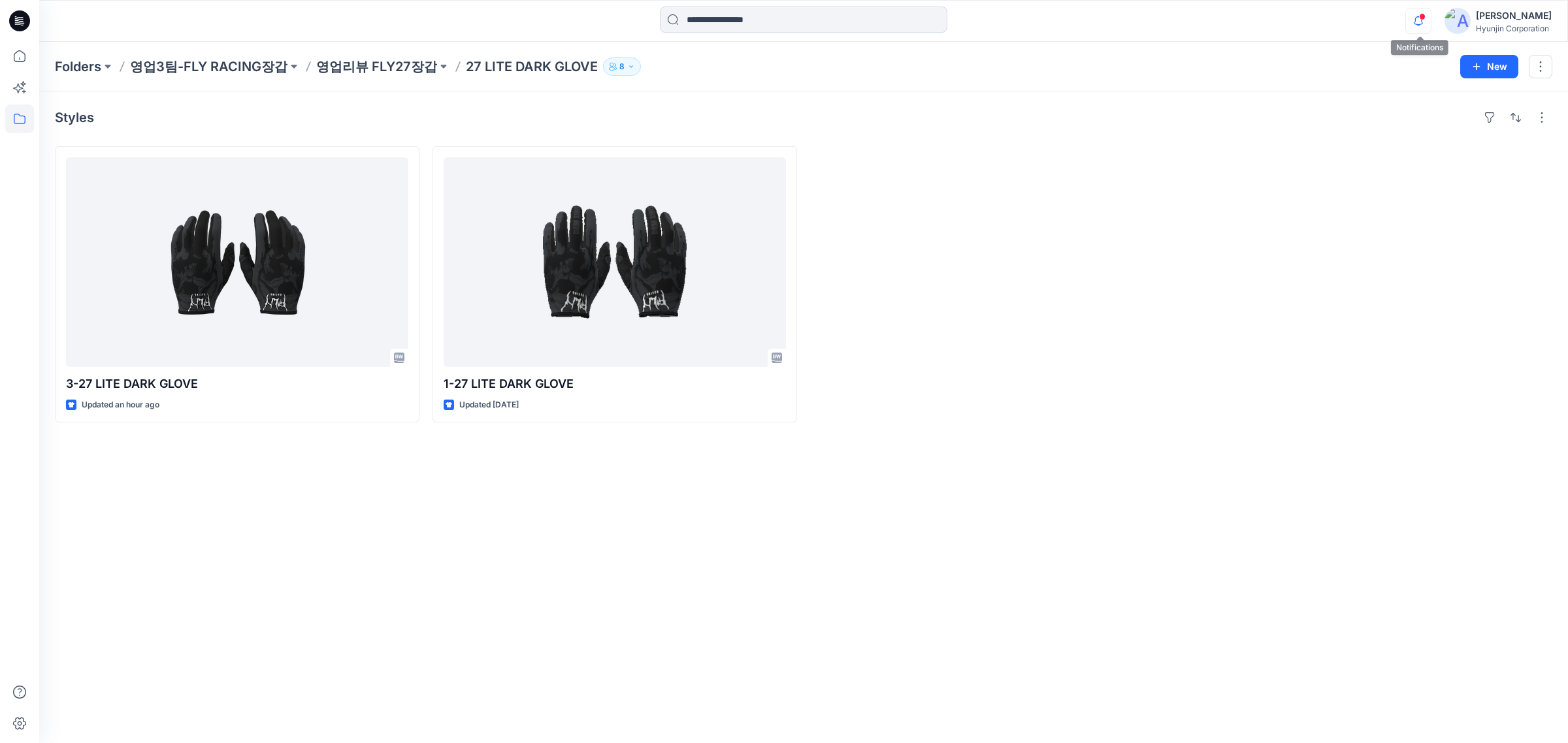
click at [1421, 21] on icon "button" at bounding box center [1418, 20] width 25 height 26
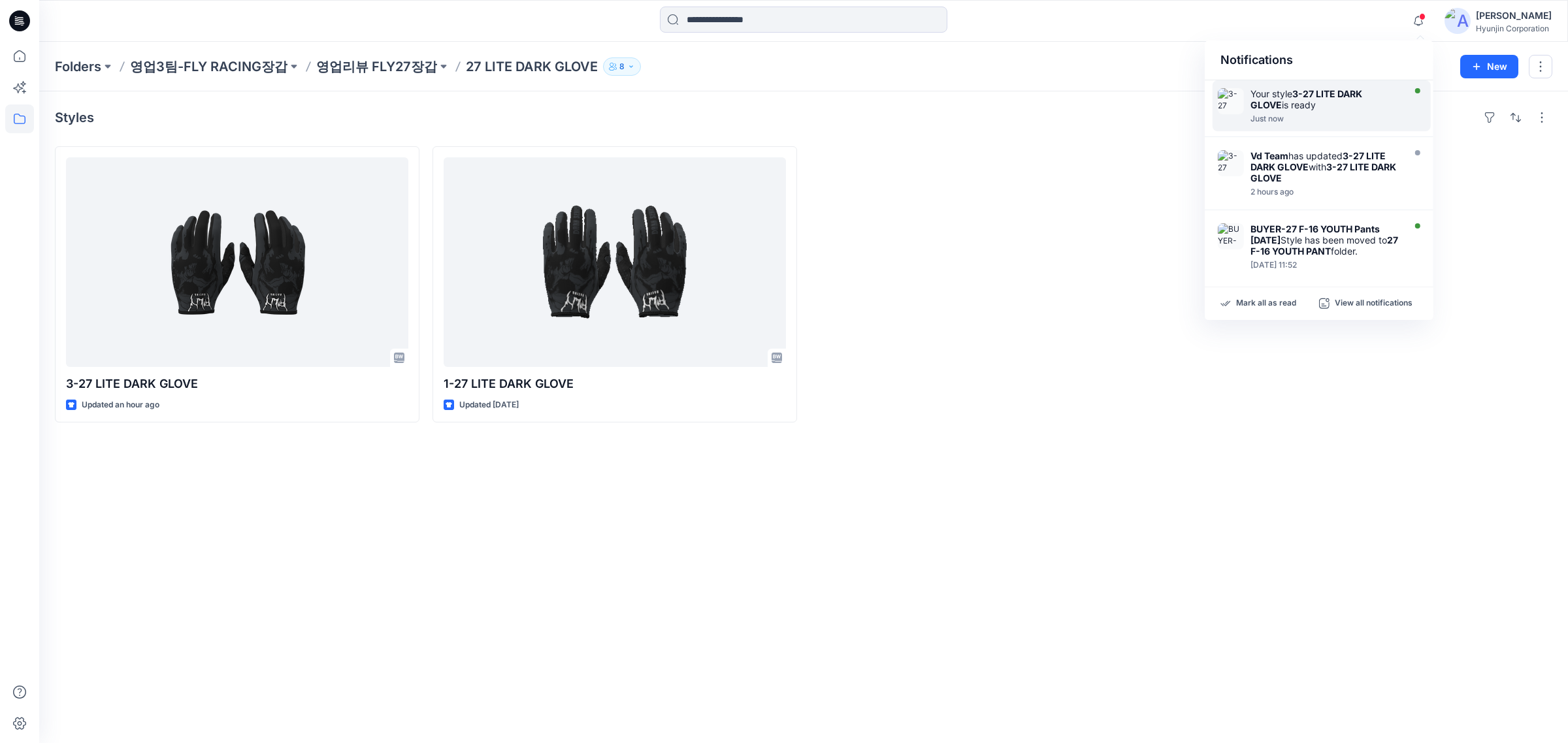
click at [1316, 101] on div "Your style 3-27 LITE DARK GLOVE is ready" at bounding box center [1326, 98] width 151 height 22
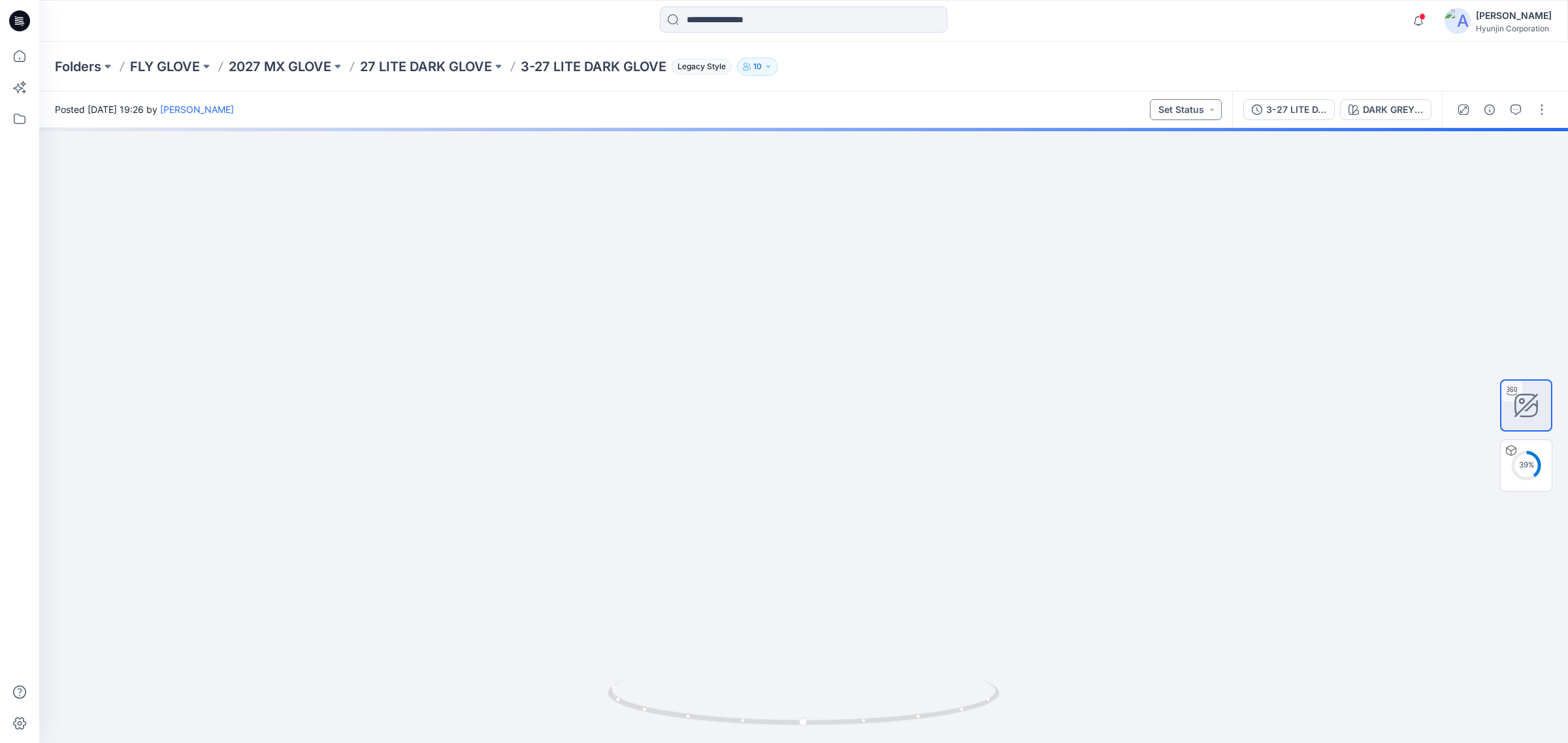
click at [1195, 103] on button "Set Status" at bounding box center [1185, 110] width 72 height 21
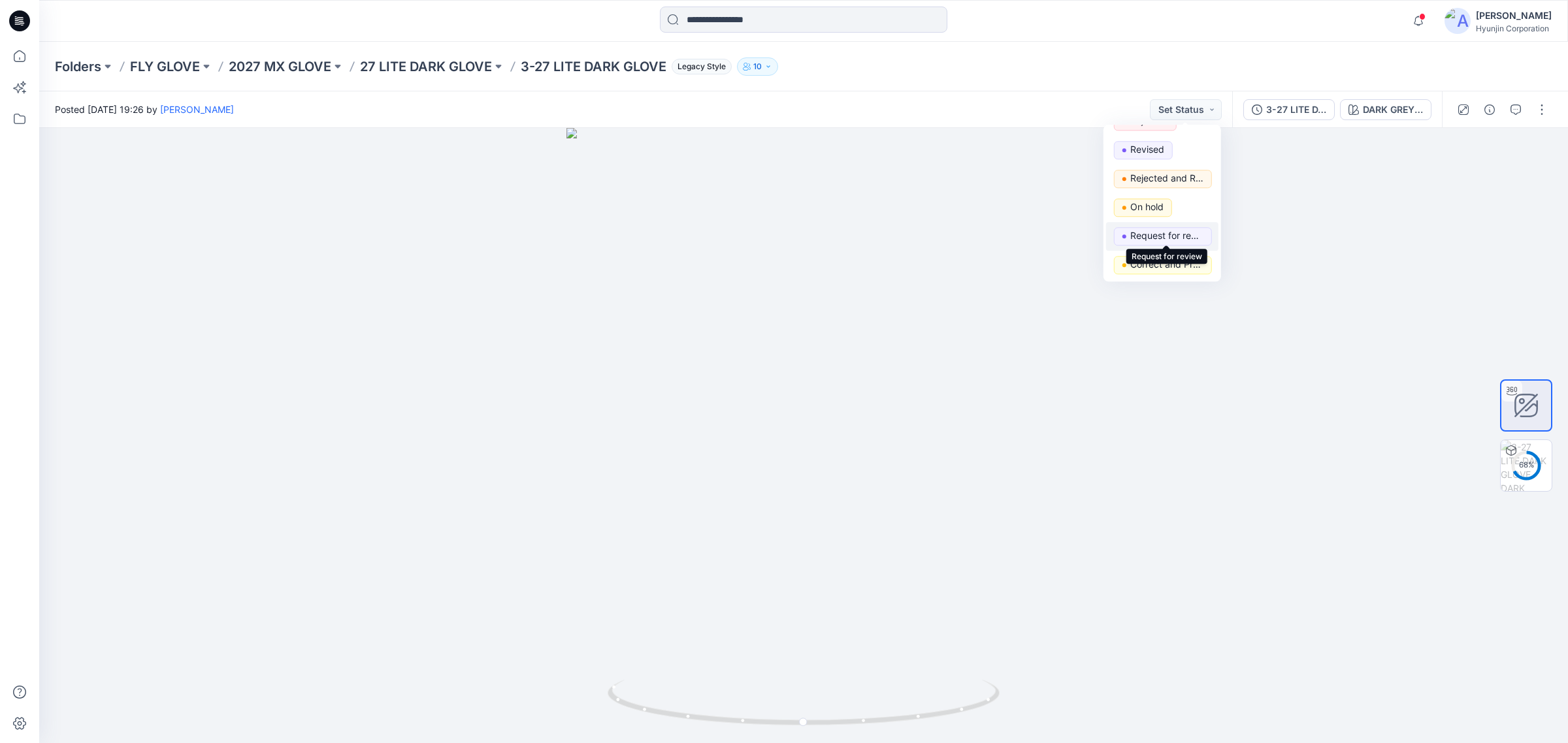
drag, startPoint x: 1178, startPoint y: 240, endPoint x: 993, endPoint y: 381, distance: 232.6
click at [1177, 240] on p "Request for review" at bounding box center [1166, 236] width 73 height 17
drag, startPoint x: 897, startPoint y: 544, endPoint x: 521, endPoint y: 181, distance: 522.6
click at [840, 492] on div at bounding box center [803, 435] width 1528 height 615
drag, startPoint x: 807, startPoint y: 388, endPoint x: 706, endPoint y: 232, distance: 185.8
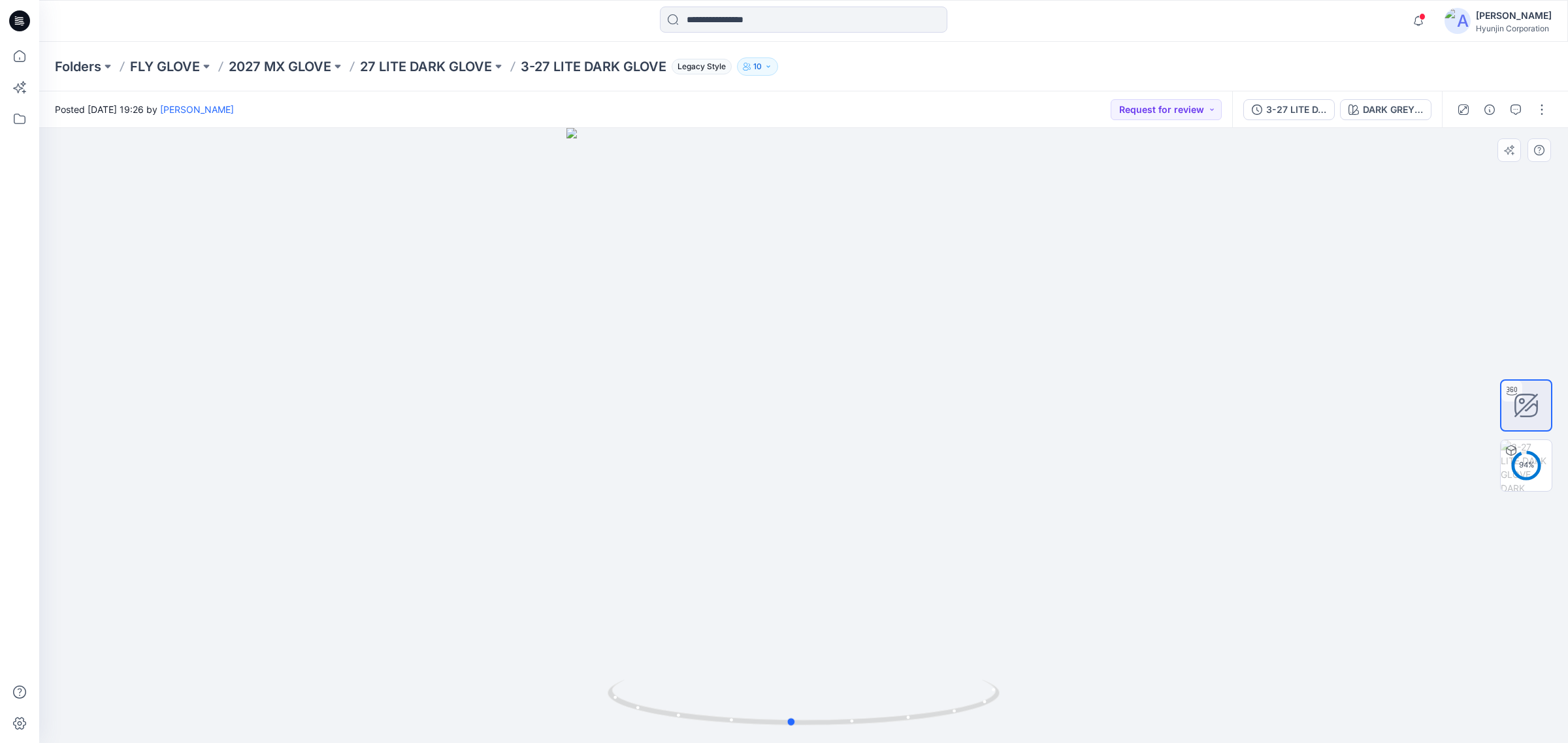
click at [862, 341] on div at bounding box center [803, 435] width 1528 height 615
click at [451, 66] on p "27 LITE DARK GLOVE" at bounding box center [425, 66] width 132 height 18
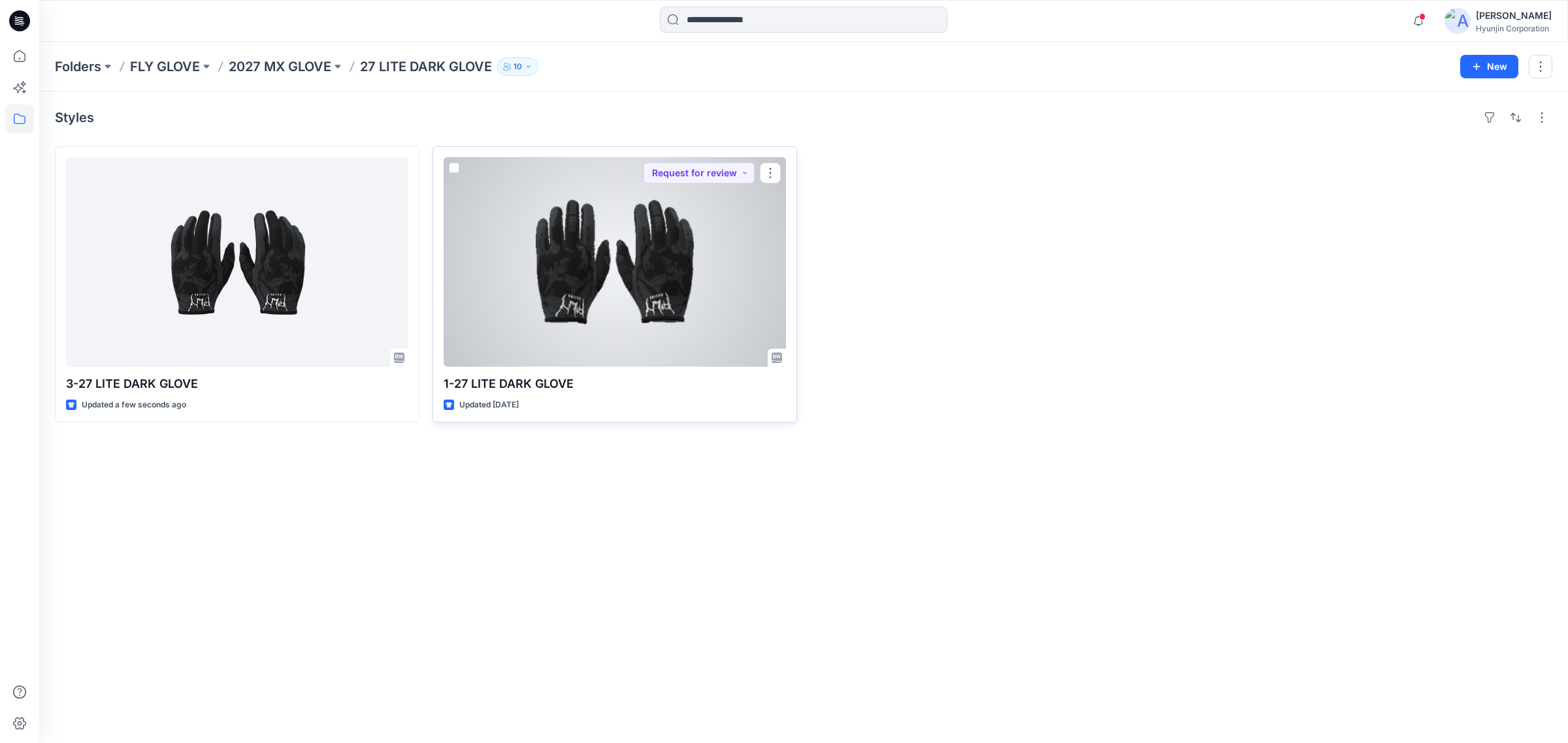
drag, startPoint x: 727, startPoint y: 170, endPoint x: 723, endPoint y: 184, distance: 14.6
click at [727, 170] on button "Request for review" at bounding box center [699, 174] width 111 height 21
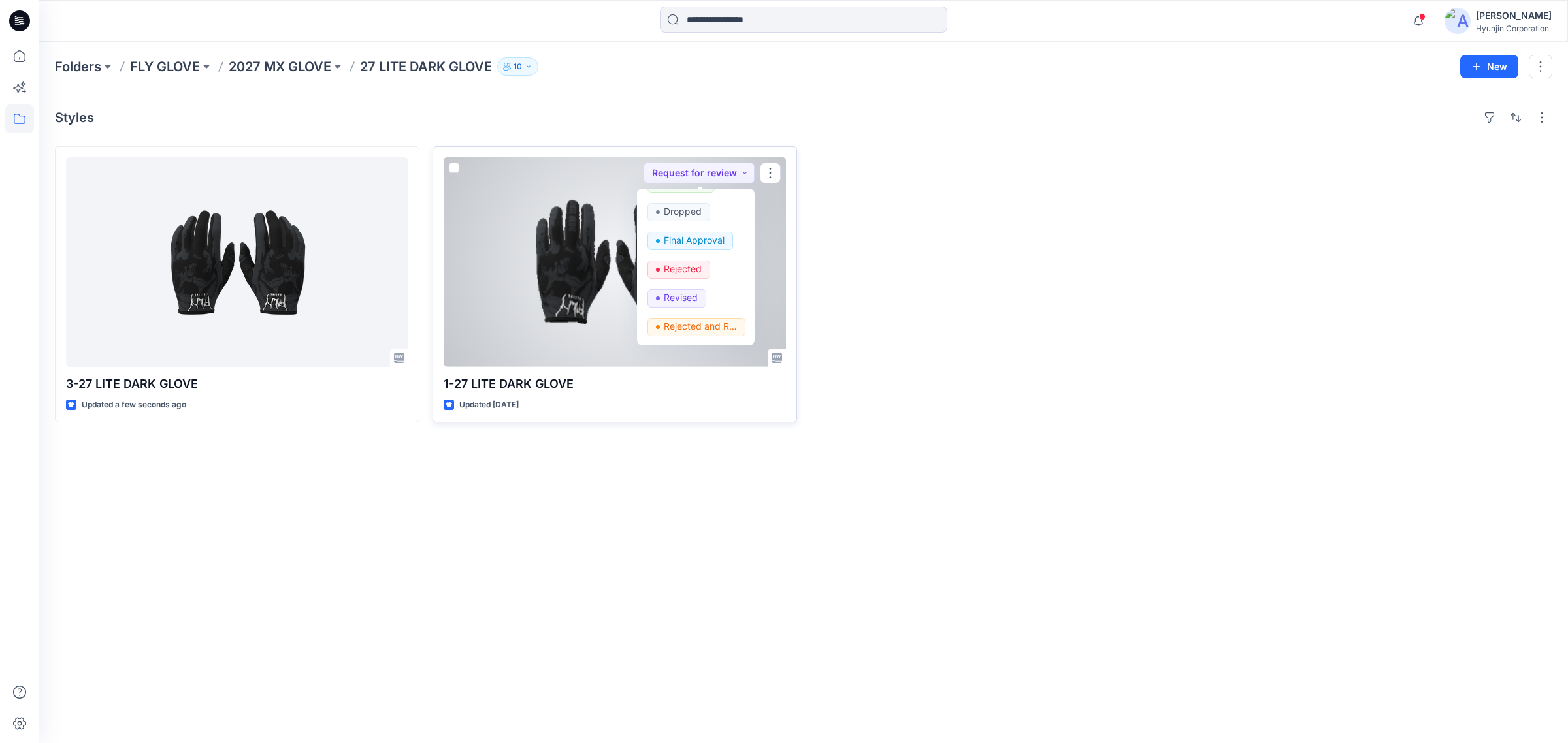
scroll to position [164, 0]
click at [684, 219] on p "Revised" at bounding box center [681, 214] width 34 height 17
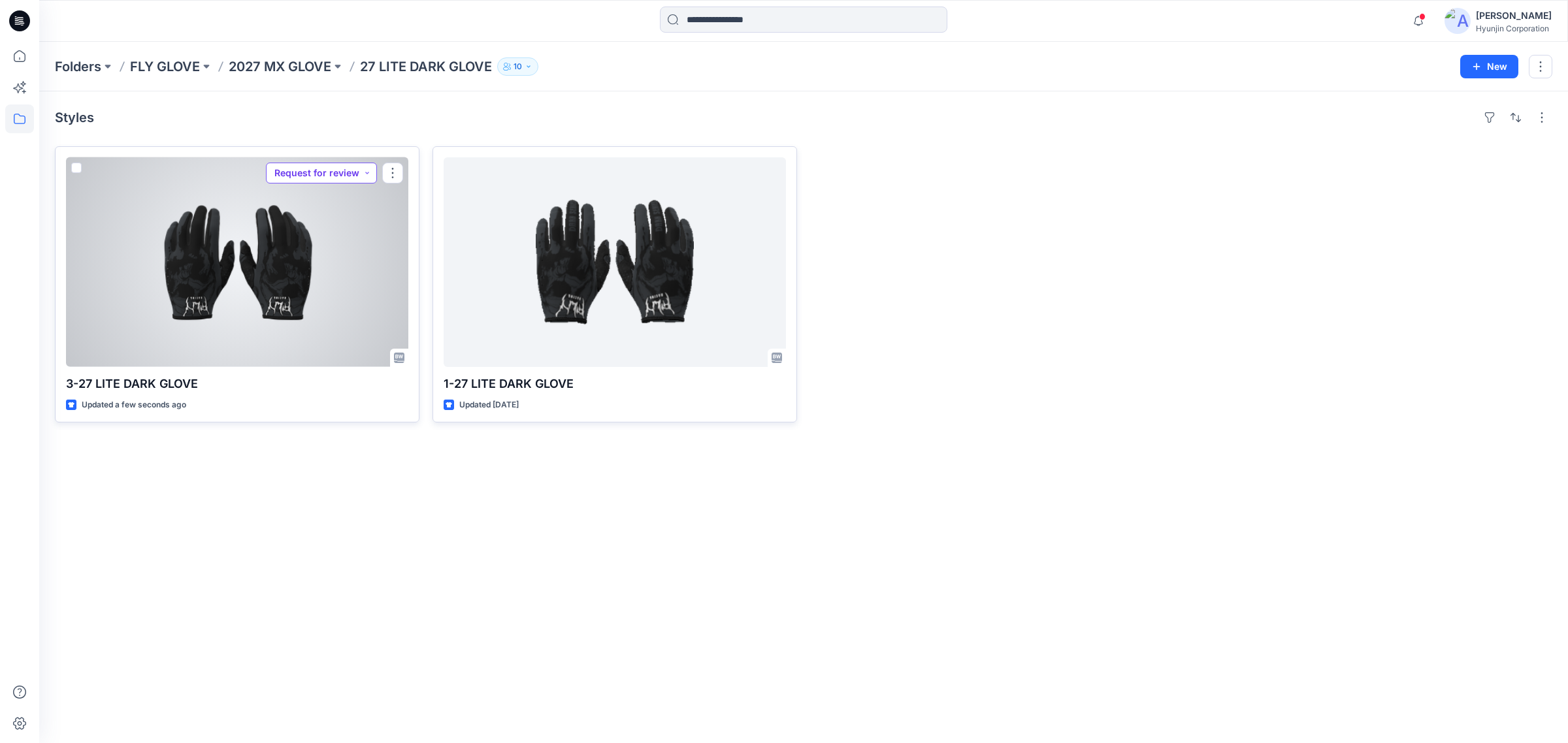
click at [335, 174] on button "Request for review" at bounding box center [321, 174] width 111 height 21
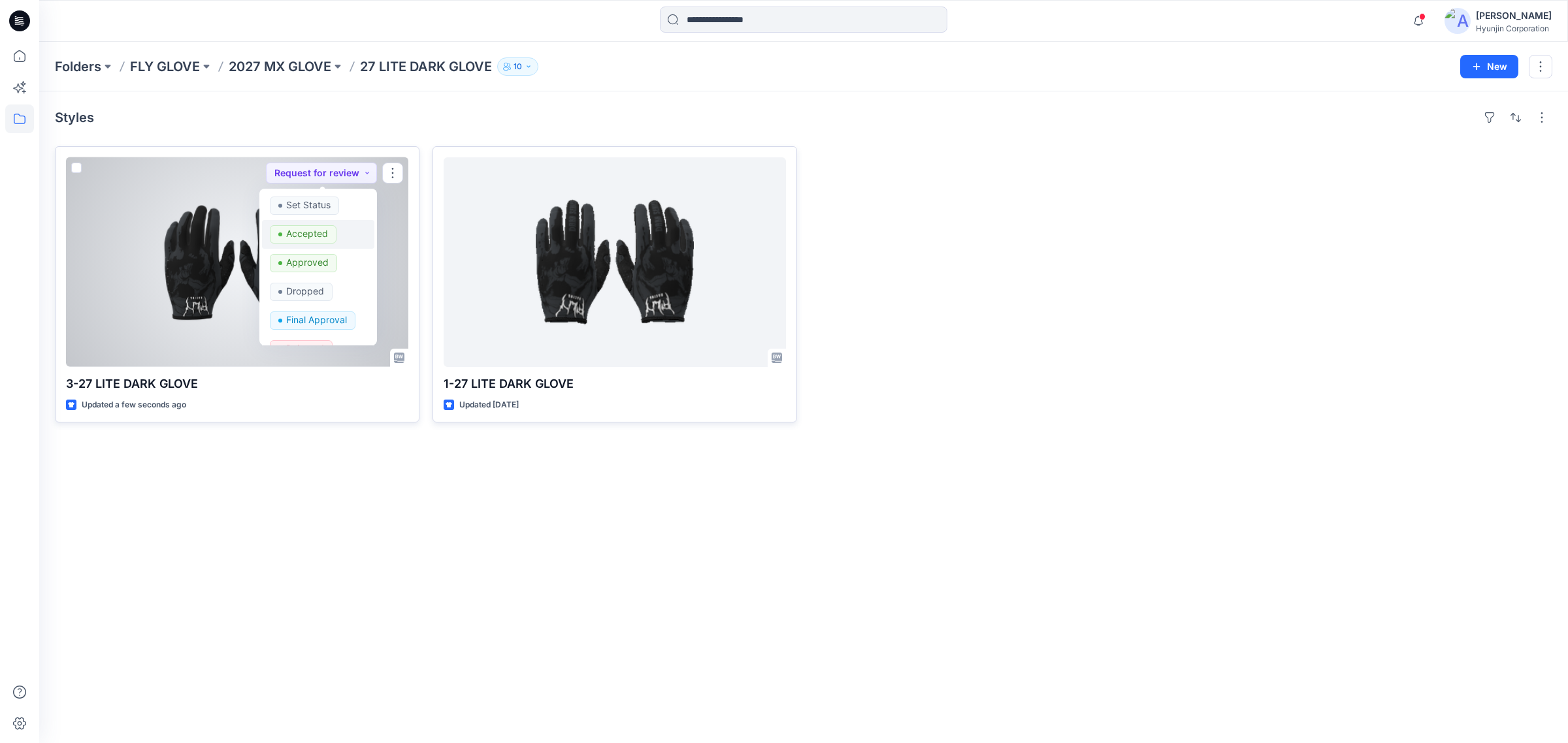
drag, startPoint x: 330, startPoint y: 243, endPoint x: 319, endPoint y: 213, distance: 32.0
click at [328, 243] on button "Accepted" at bounding box center [319, 235] width 113 height 29
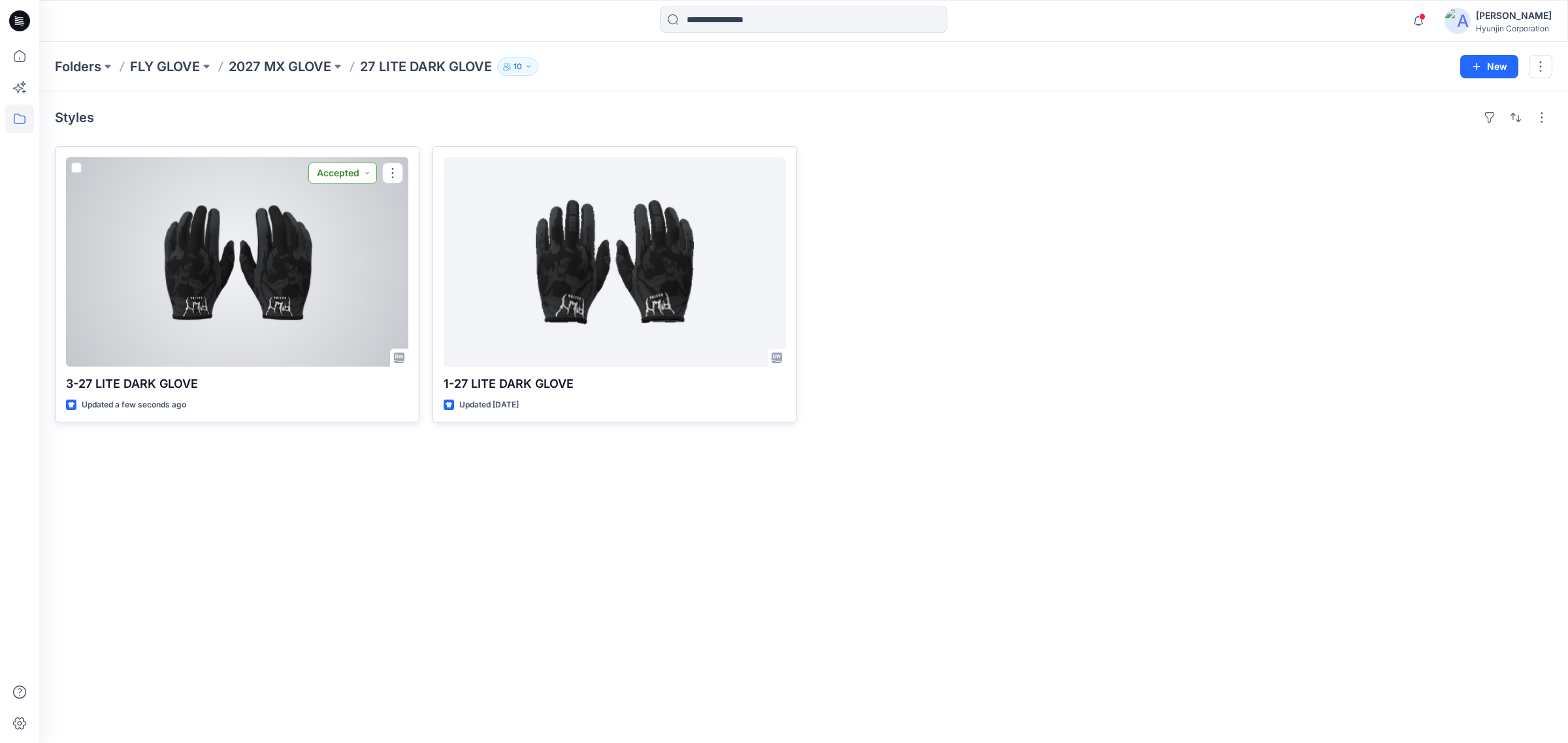
click at [340, 181] on button "Accepted" at bounding box center [342, 174] width 69 height 21
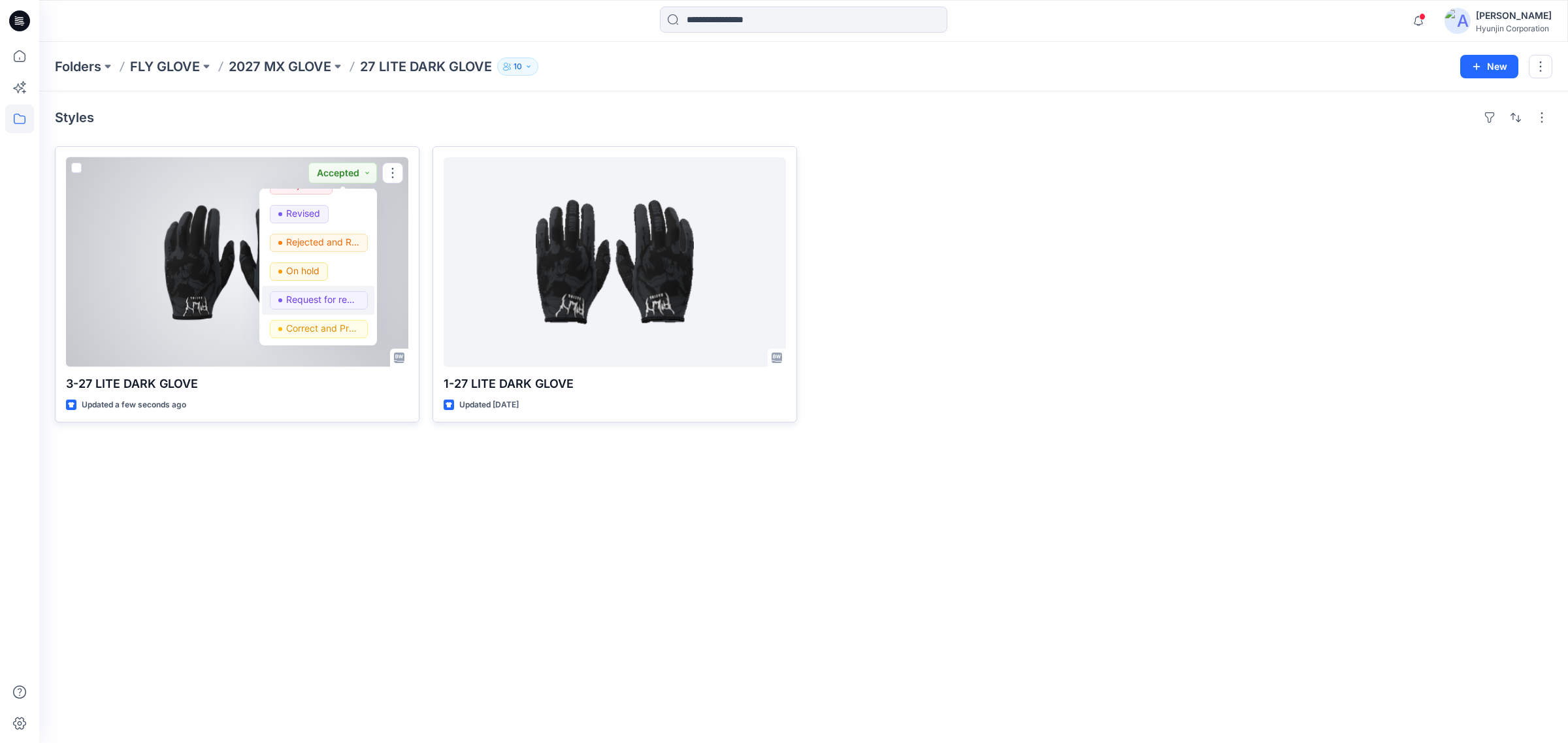
click at [332, 299] on p "Request for review" at bounding box center [322, 299] width 73 height 17
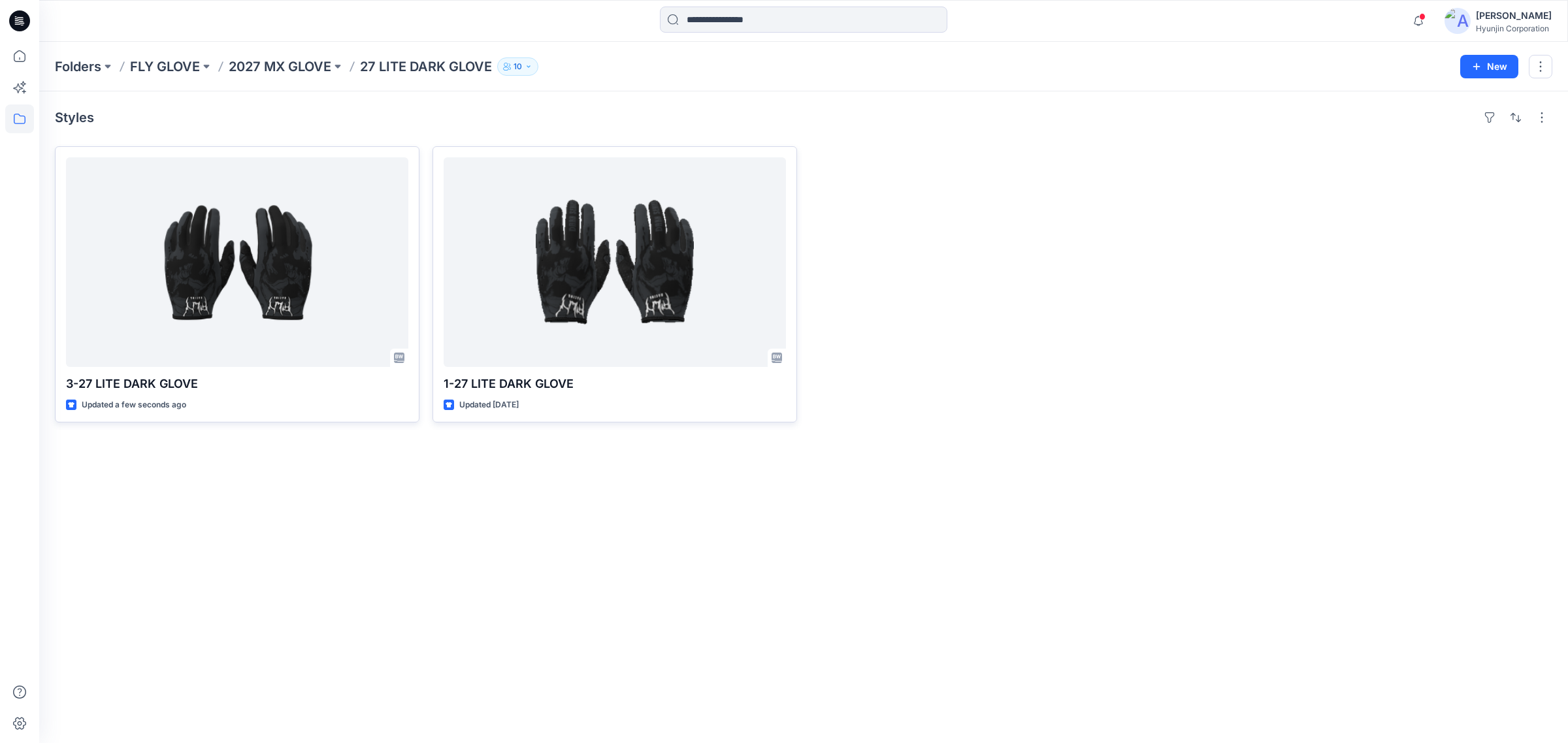
click at [383, 485] on div "Styles 3-27 LITE DARK GLOVE Updated a few seconds ago 1-27 LITE DARK GLOVE Upda…" at bounding box center [803, 417] width 1528 height 651
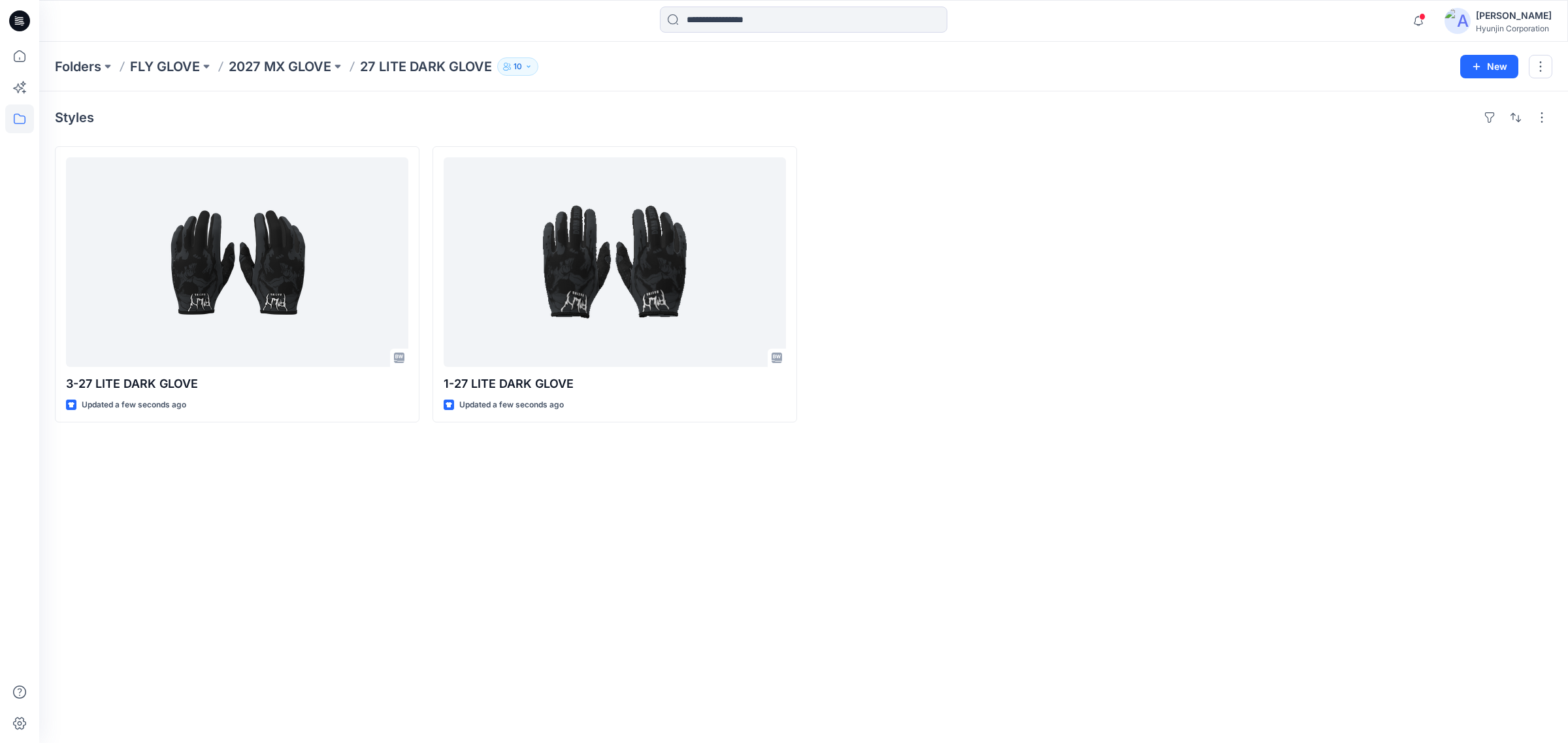
drag, startPoint x: 1137, startPoint y: 225, endPoint x: 1127, endPoint y: 232, distance: 12.2
click at [1131, 229] on div at bounding box center [992, 284] width 364 height 277
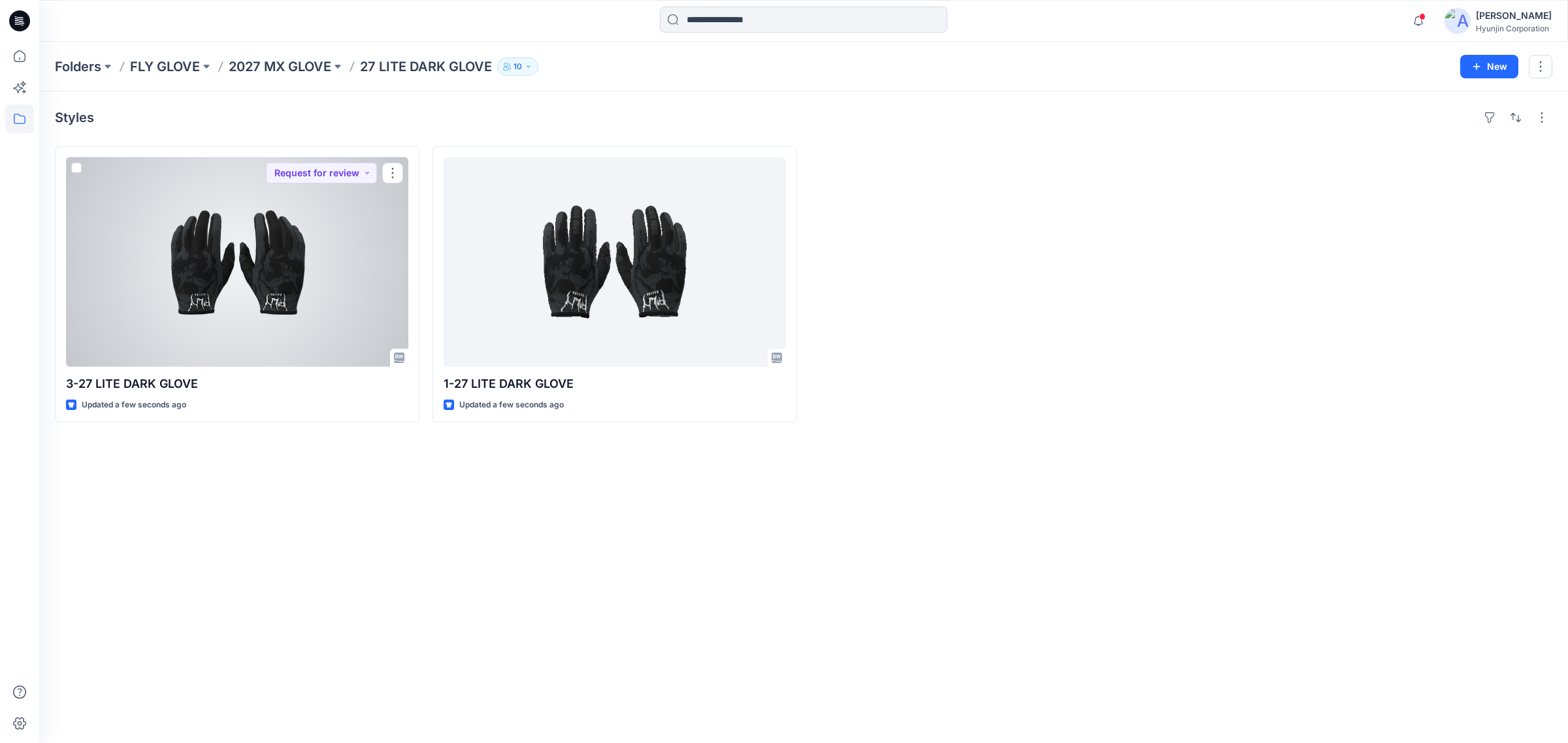
drag, startPoint x: 365, startPoint y: 243, endPoint x: 683, endPoint y: 154, distance: 330.2
click at [367, 242] on div at bounding box center [237, 262] width 342 height 210
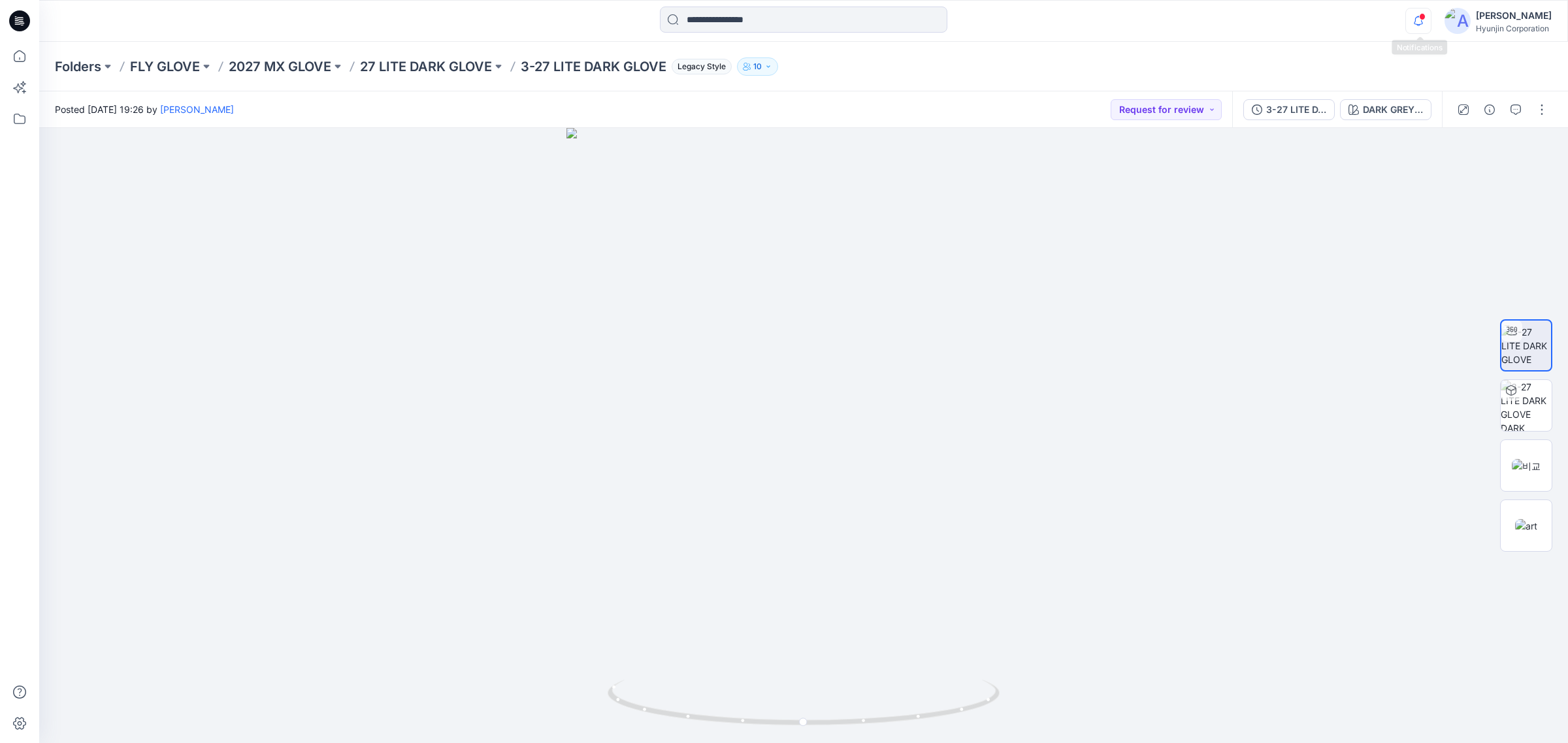
click at [1418, 24] on icon "button" at bounding box center [1418, 20] width 25 height 26
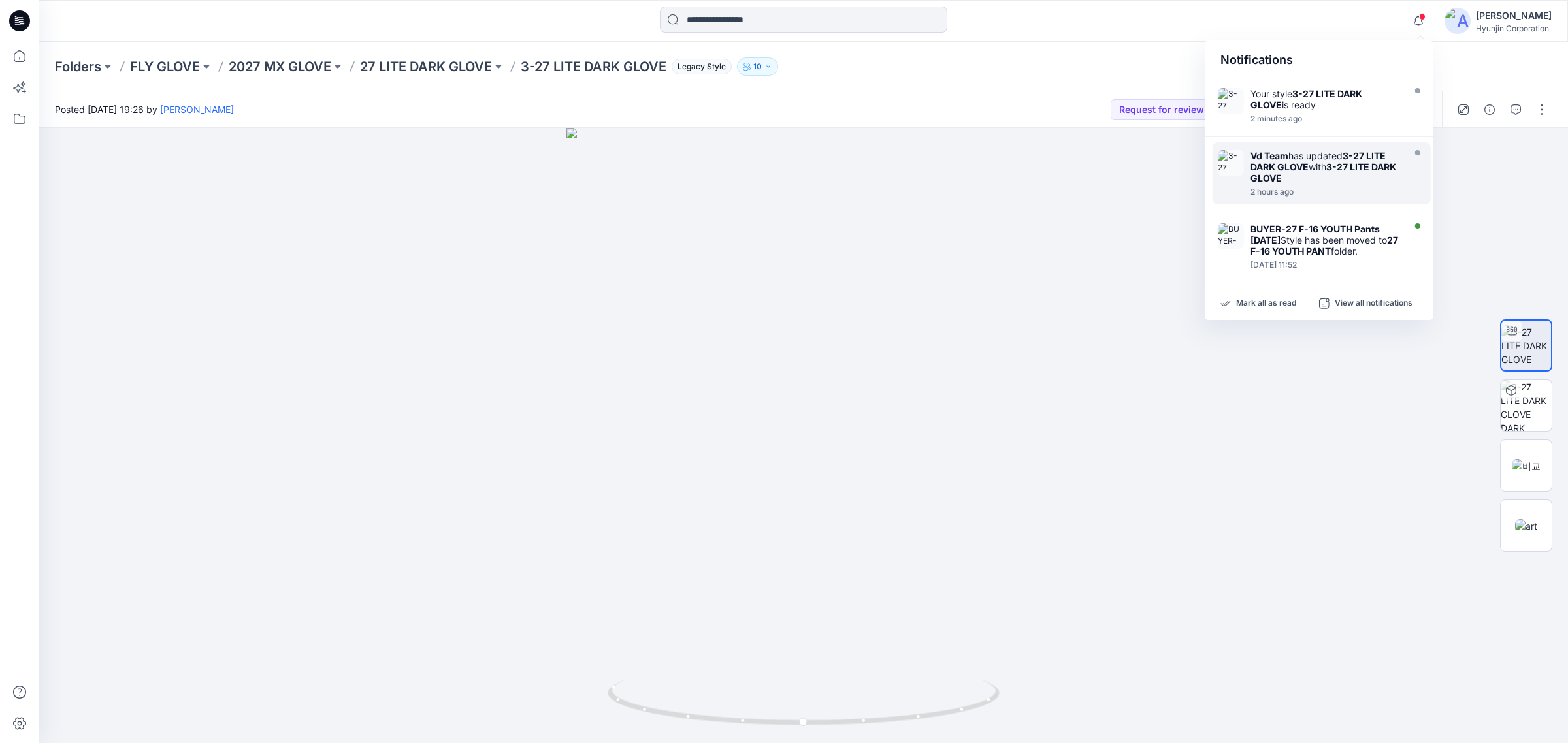
click at [1272, 156] on strong "Vd Team" at bounding box center [1269, 156] width 38 height 11
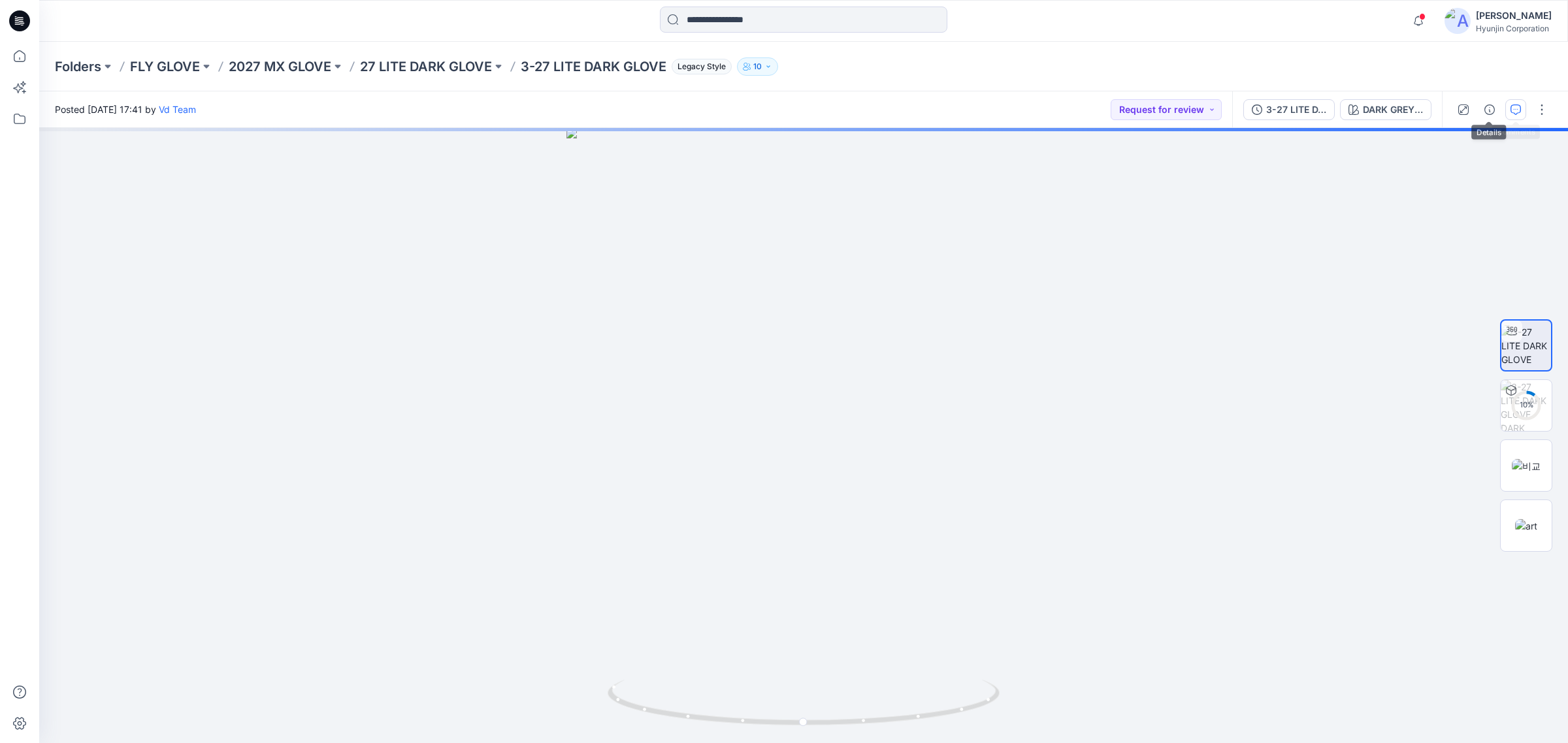
click at [1505, 113] on button "button" at bounding box center [1516, 110] width 21 height 21
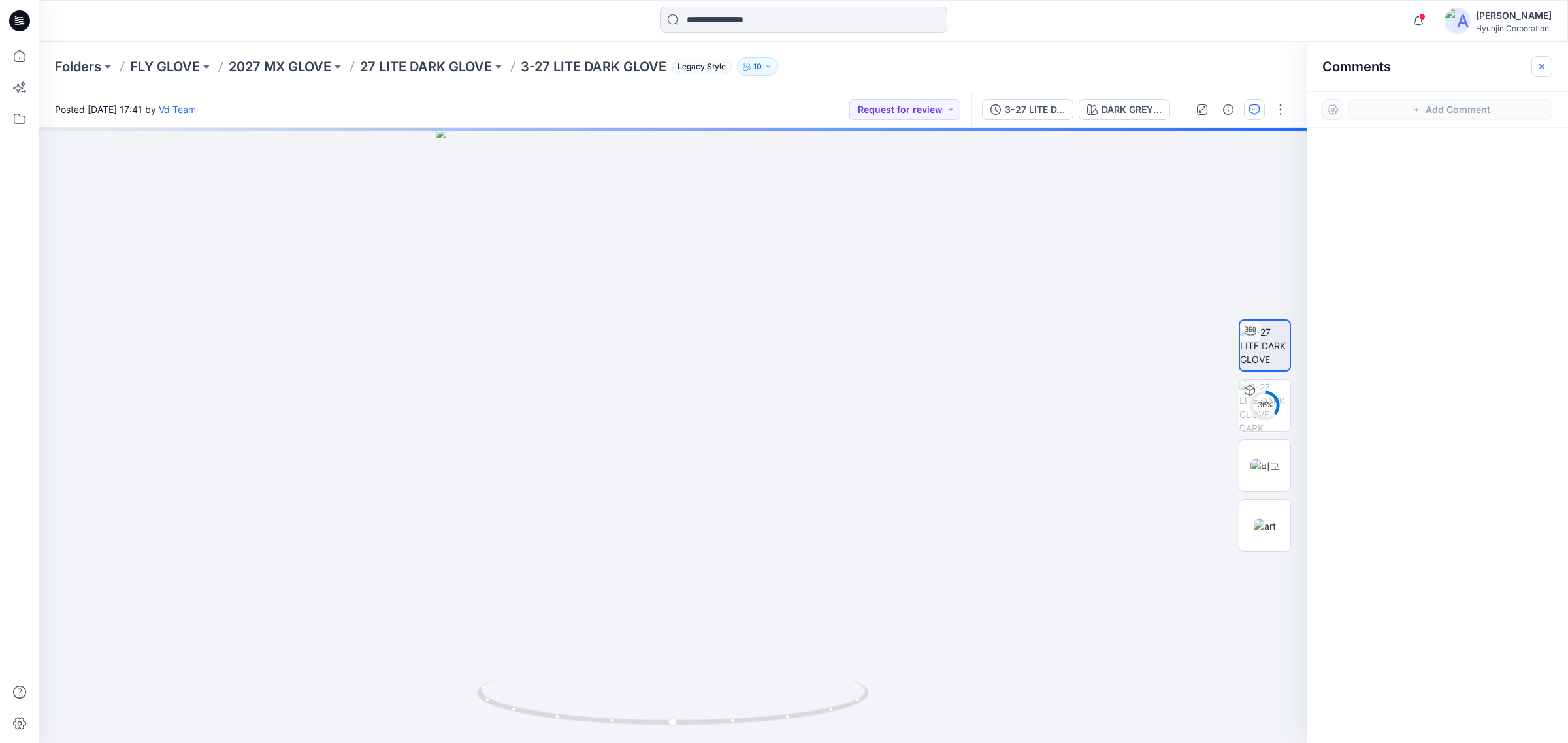
click at [1540, 63] on icon "button" at bounding box center [1541, 66] width 10 height 10
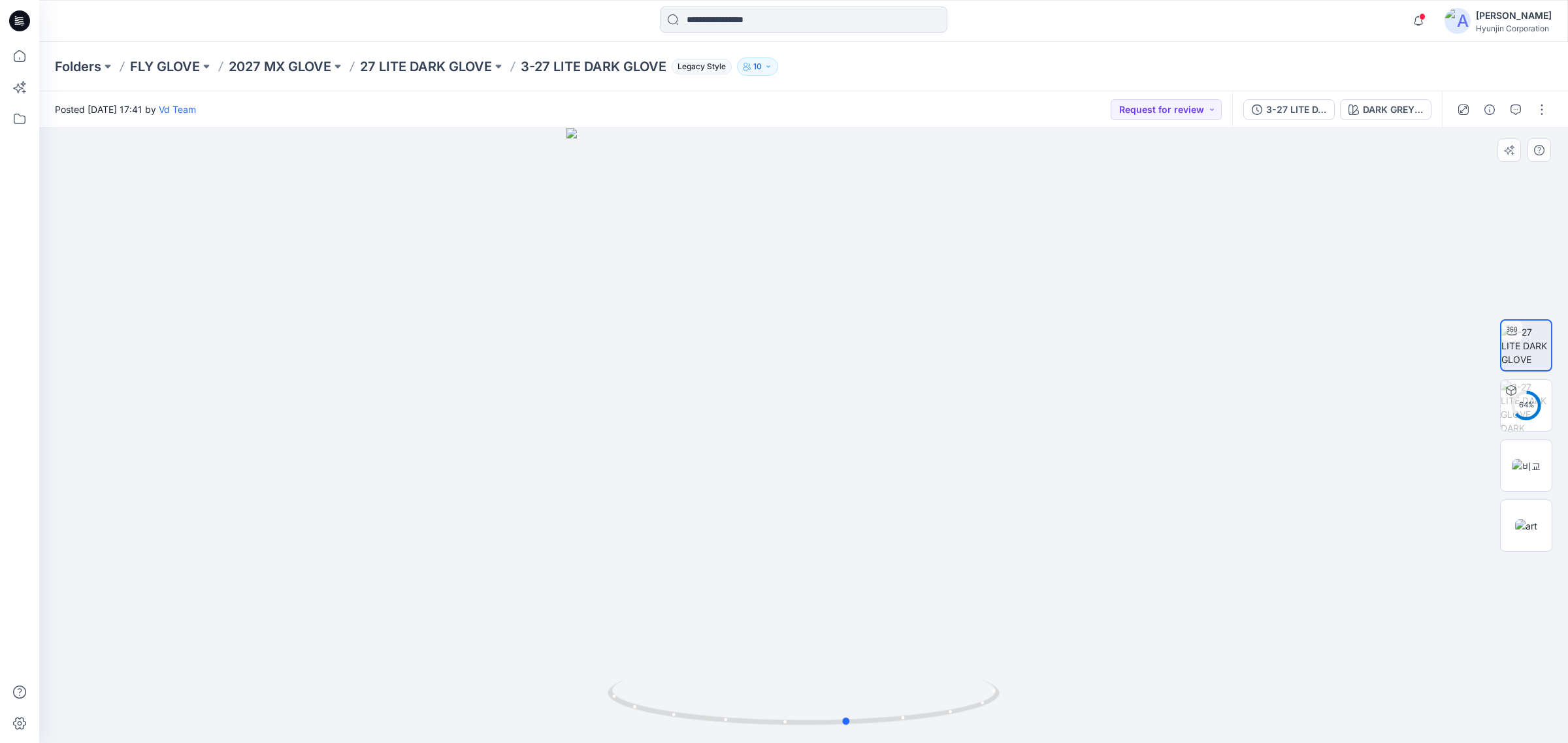
drag, startPoint x: 857, startPoint y: 478, endPoint x: 902, endPoint y: 467, distance: 46.3
click at [902, 467] on div at bounding box center [803, 435] width 1528 height 615
drag, startPoint x: 924, startPoint y: 386, endPoint x: 919, endPoint y: 510, distance: 124.1
click at [917, 513] on img at bounding box center [803, 335] width 980 height 817
drag, startPoint x: 841, startPoint y: 660, endPoint x: 648, endPoint y: 642, distance: 193.8
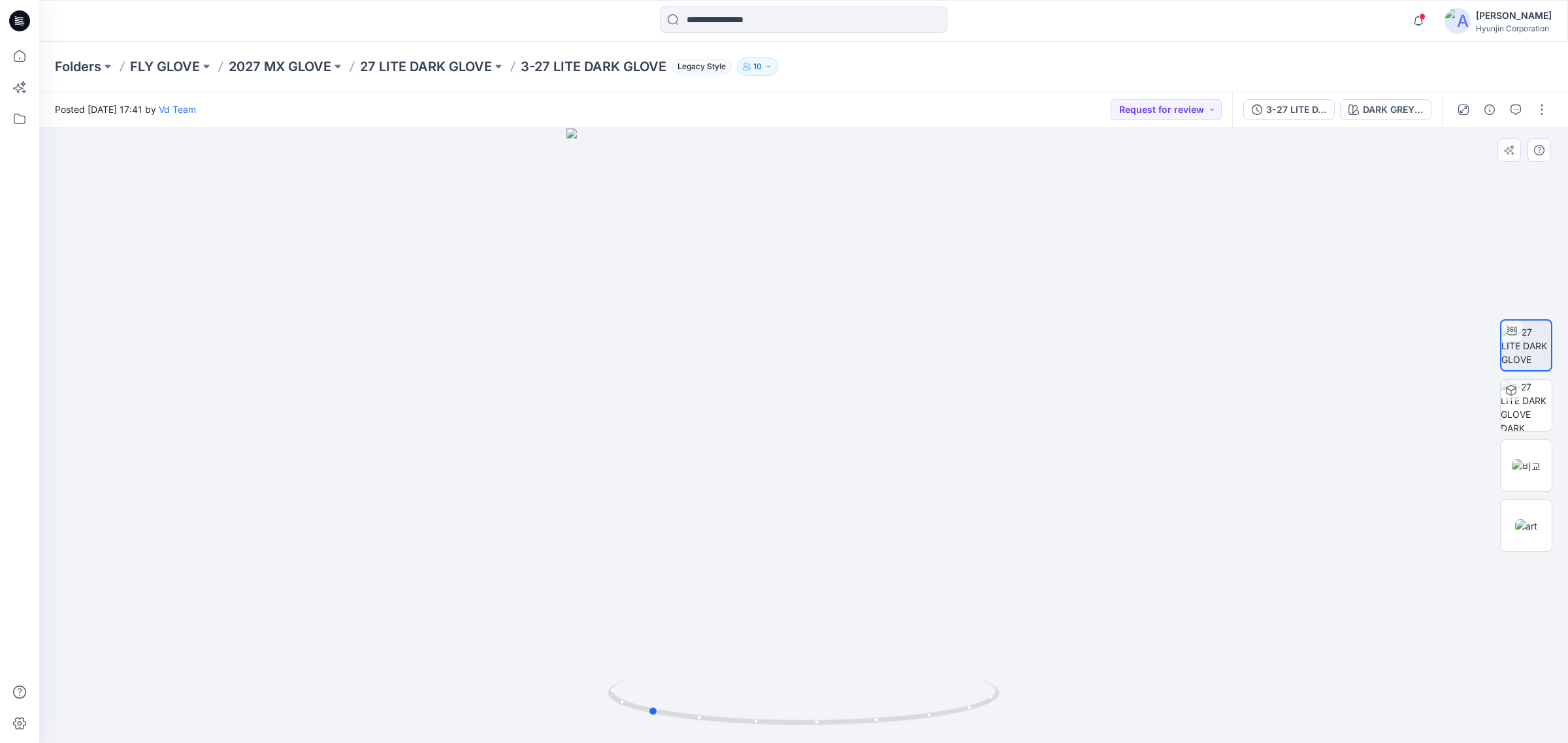
click at [642, 662] on div at bounding box center [803, 435] width 1528 height 615
